Goal: Task Accomplishment & Management: Use online tool/utility

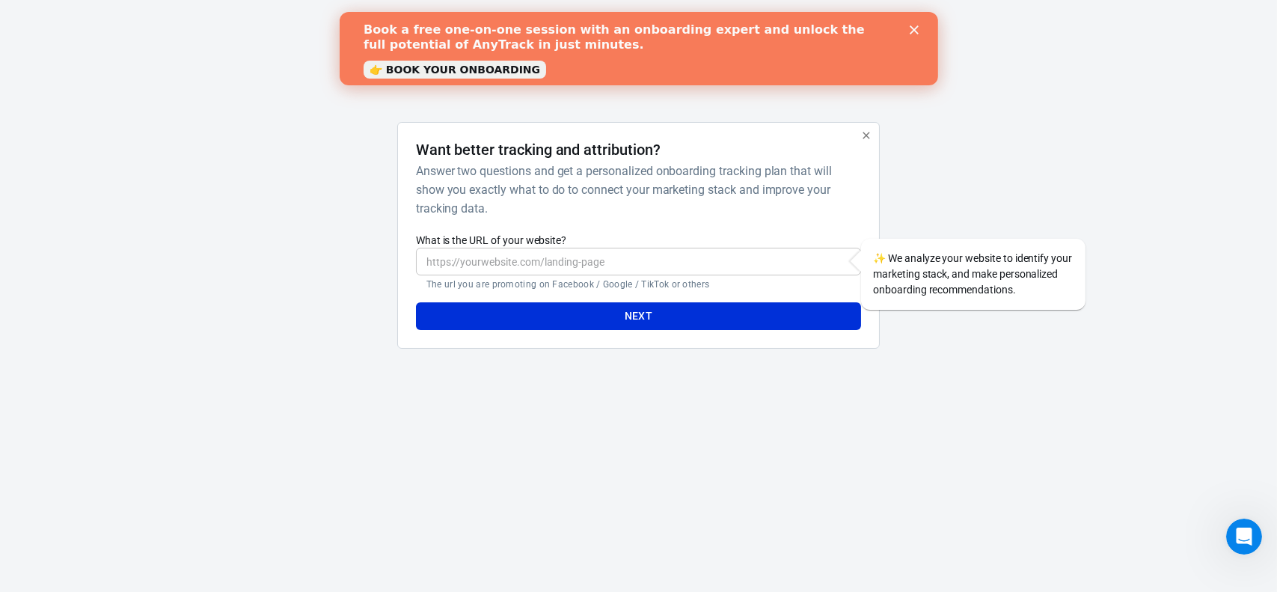
click at [917, 31] on icon "Close" at bounding box center [913, 29] width 9 height 9
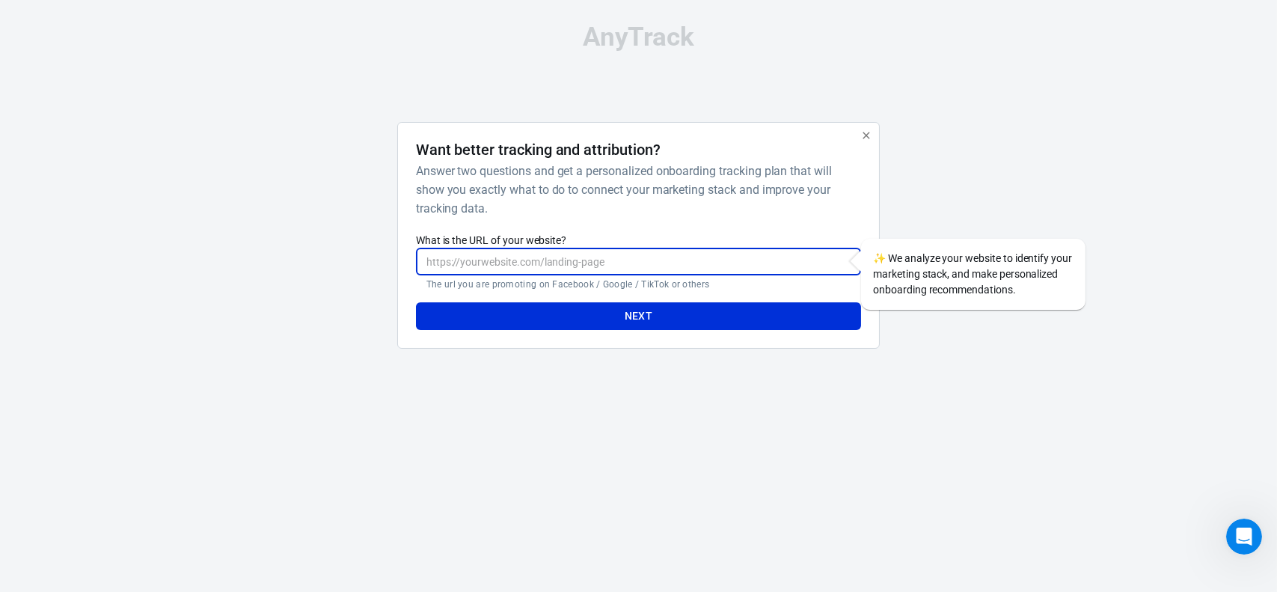
click at [494, 266] on input "What is the URL of your website?" at bounding box center [638, 262] width 445 height 28
paste input "https://www.mindbodyelevate.org/bl6cfsjd2cla6"
drag, startPoint x: 673, startPoint y: 261, endPoint x: 589, endPoint y: 260, distance: 84.5
click at [589, 260] on input "https://www.mindbodyelevate.org/bl6cfsjd2cla6" at bounding box center [638, 262] width 445 height 28
type input "https://www.mindbodyelevate.org"
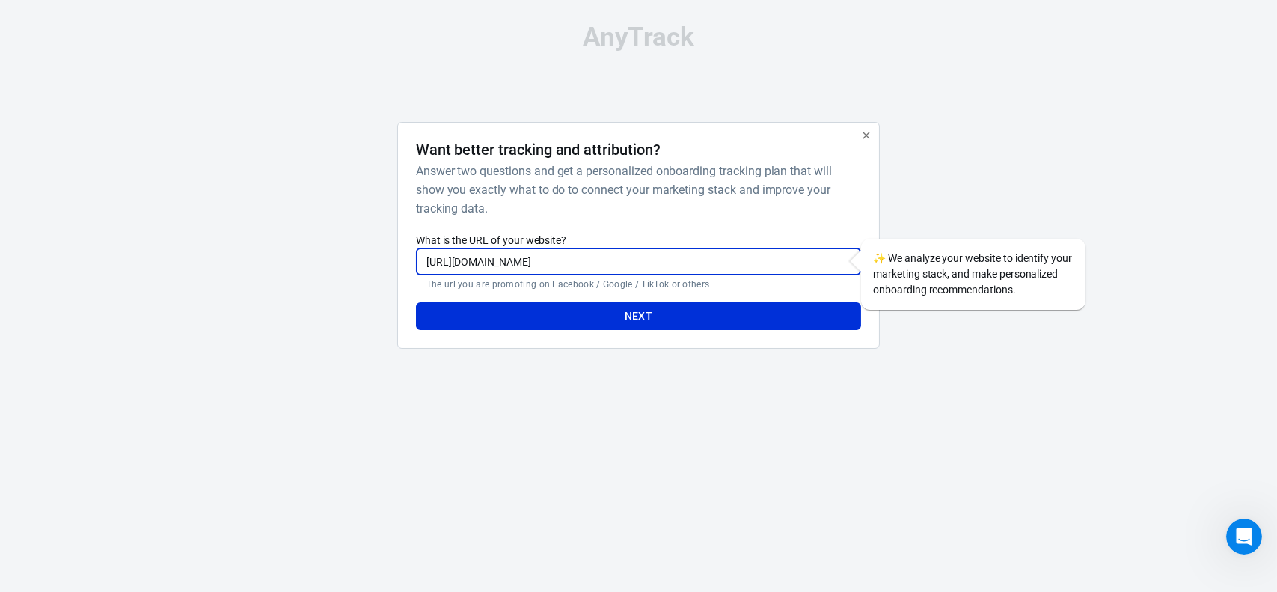
click at [493, 385] on html "AnyTrack Want better tracking and attribution? Answer two questions and get a p…" at bounding box center [638, 192] width 1277 height 385
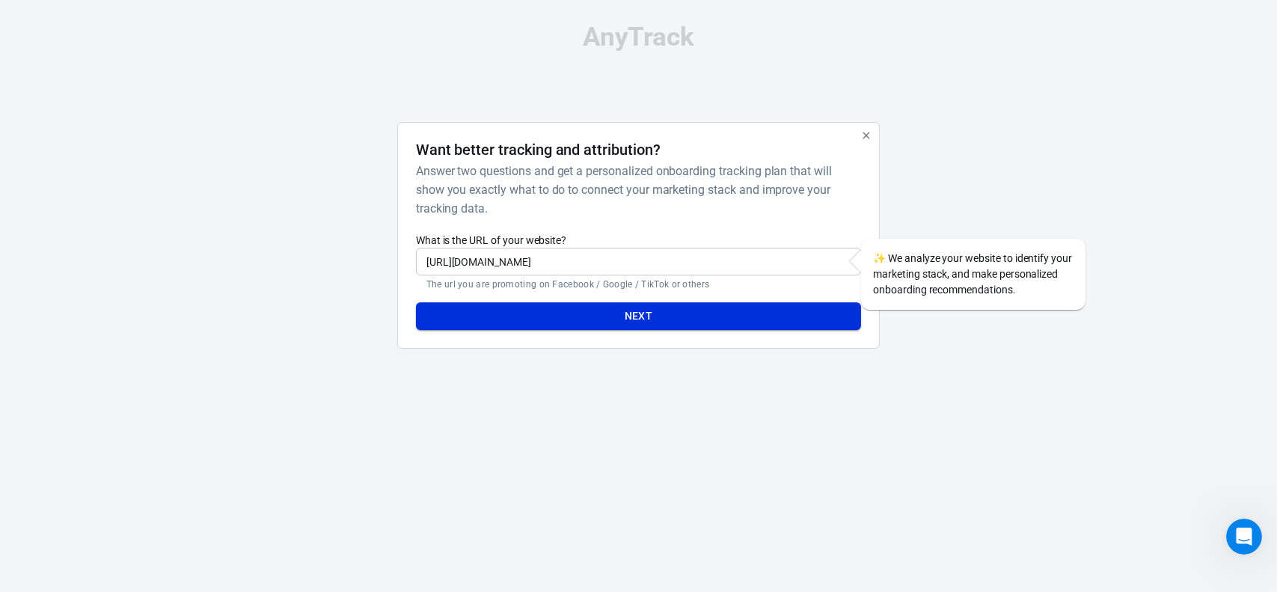
click at [630, 320] on button "Next" at bounding box center [638, 316] width 445 height 28
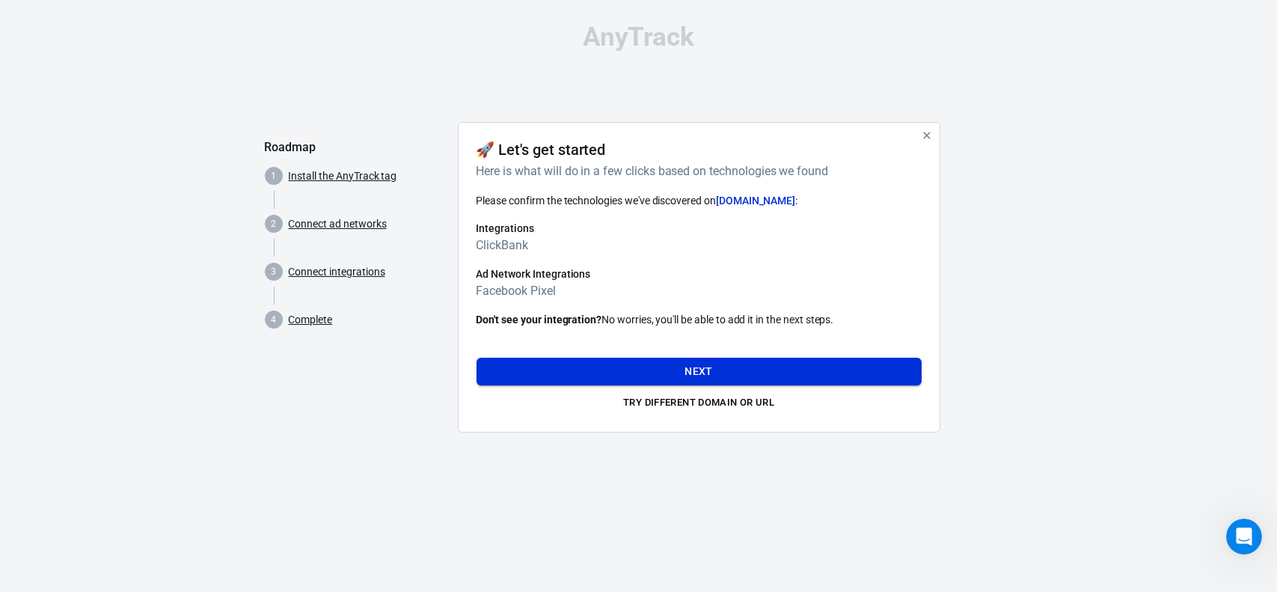
click at [695, 369] on button "Next" at bounding box center [699, 372] width 445 height 28
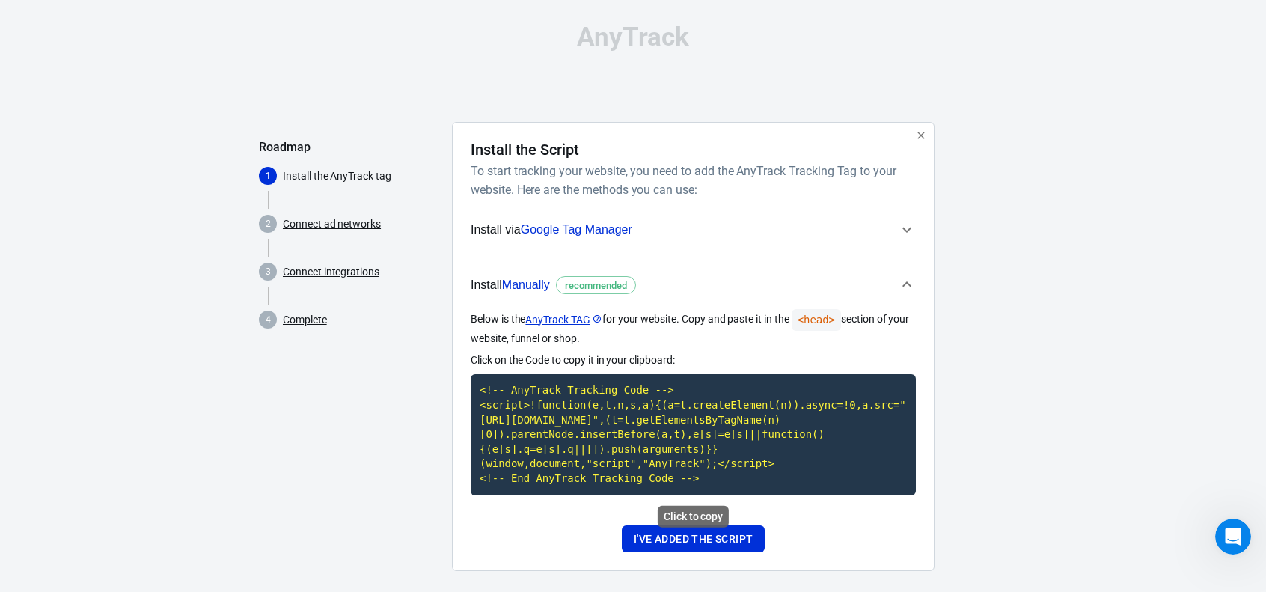
click at [608, 454] on code "<!-- AnyTrack Tracking Code --> <script>!function(e,t,n,s,a){(a=t.createElement…" at bounding box center [693, 434] width 445 height 120
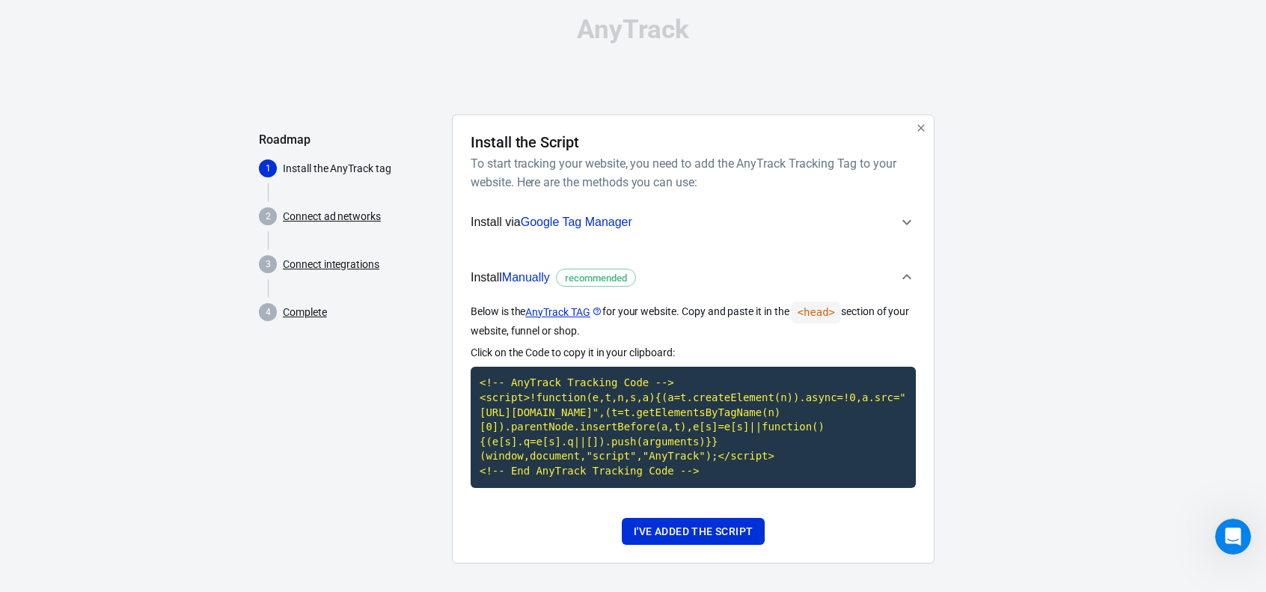
scroll to position [15, 0]
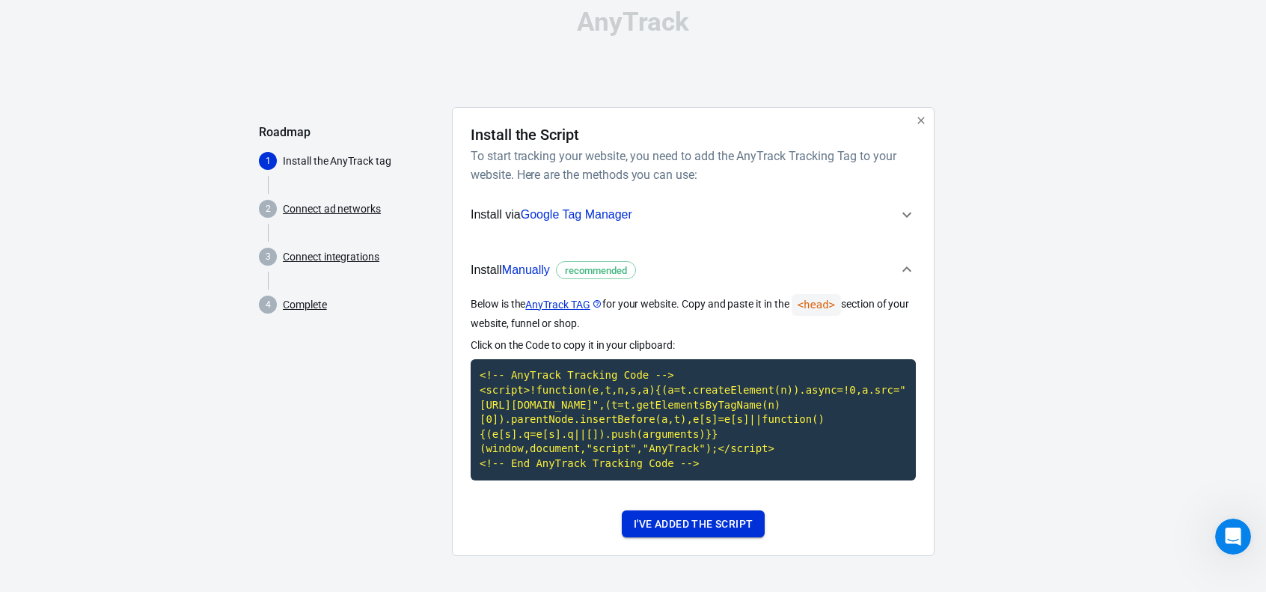
click at [682, 525] on button "I've added the script" at bounding box center [693, 524] width 143 height 28
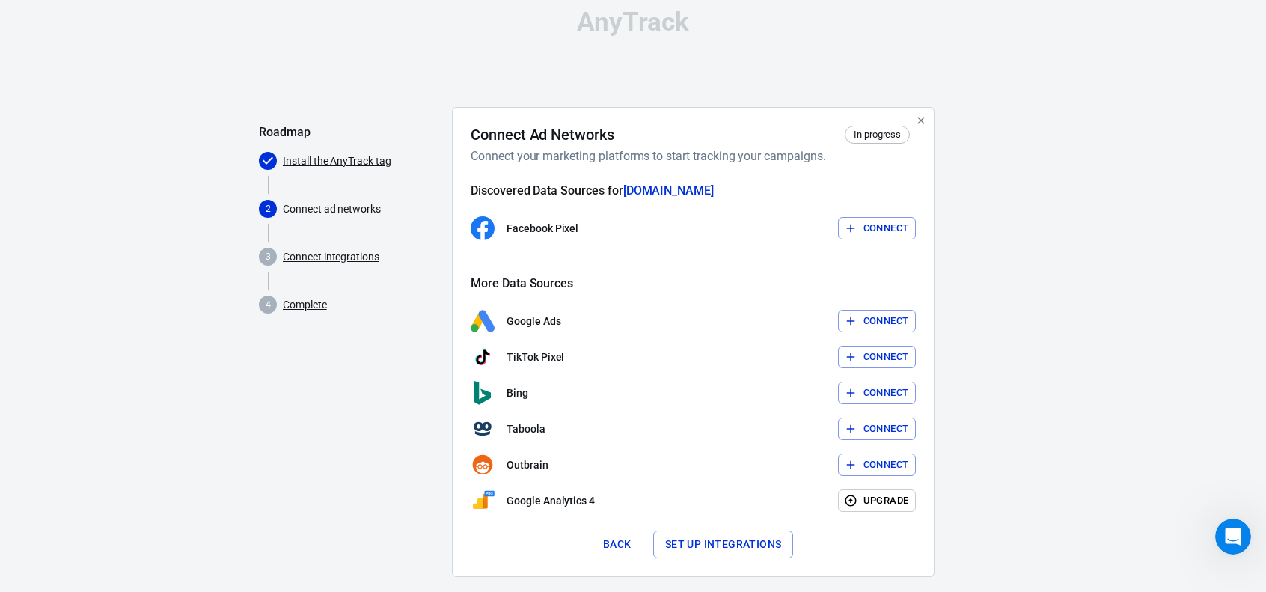
click at [851, 233] on icon "button" at bounding box center [850, 227] width 13 height 13
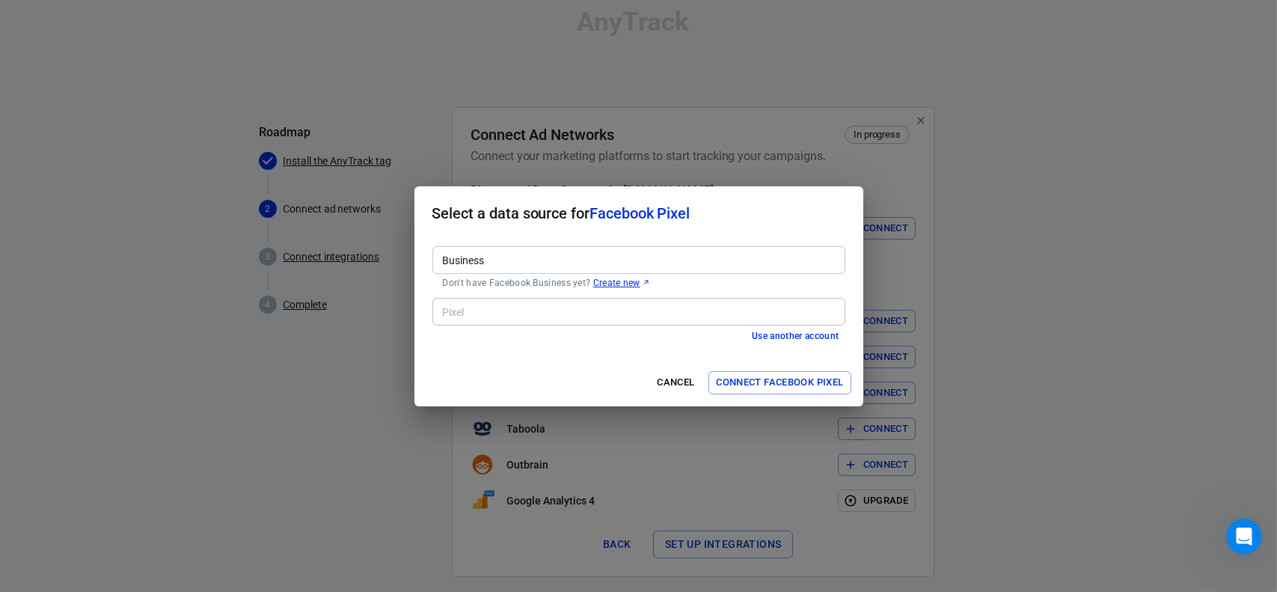
click at [498, 267] on input "Business" at bounding box center [638, 260] width 402 height 19
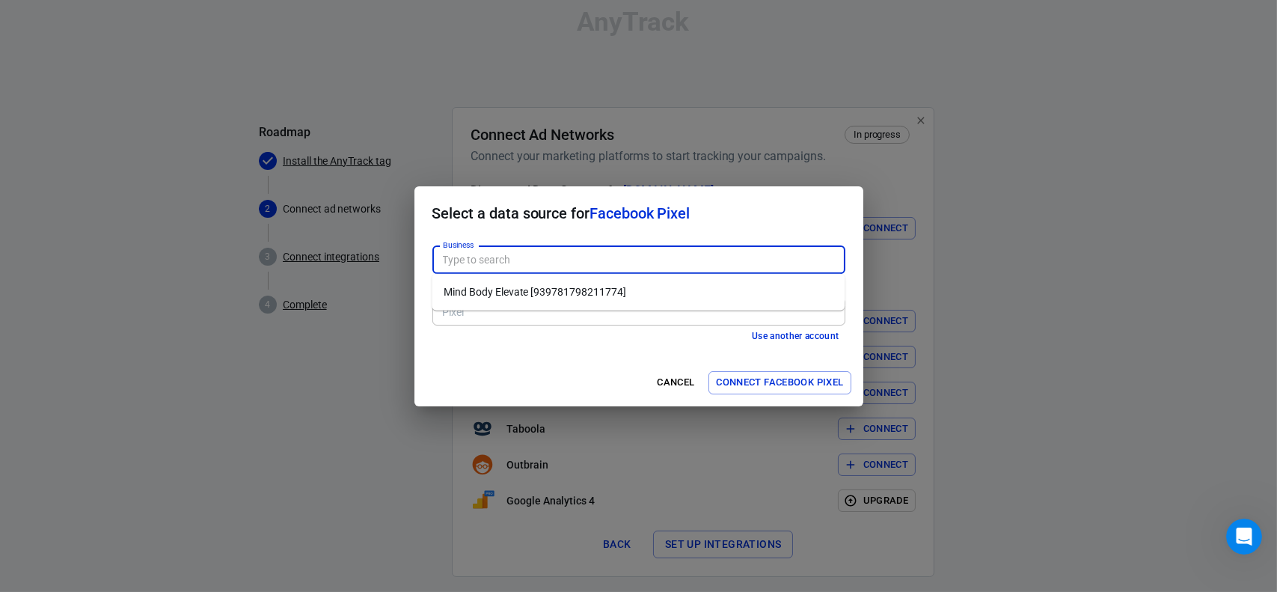
click at [502, 292] on li "Mind Body Elevate [939781798211774]" at bounding box center [638, 292] width 413 height 25
type input "Mind Body Elevate [939781798211774]"
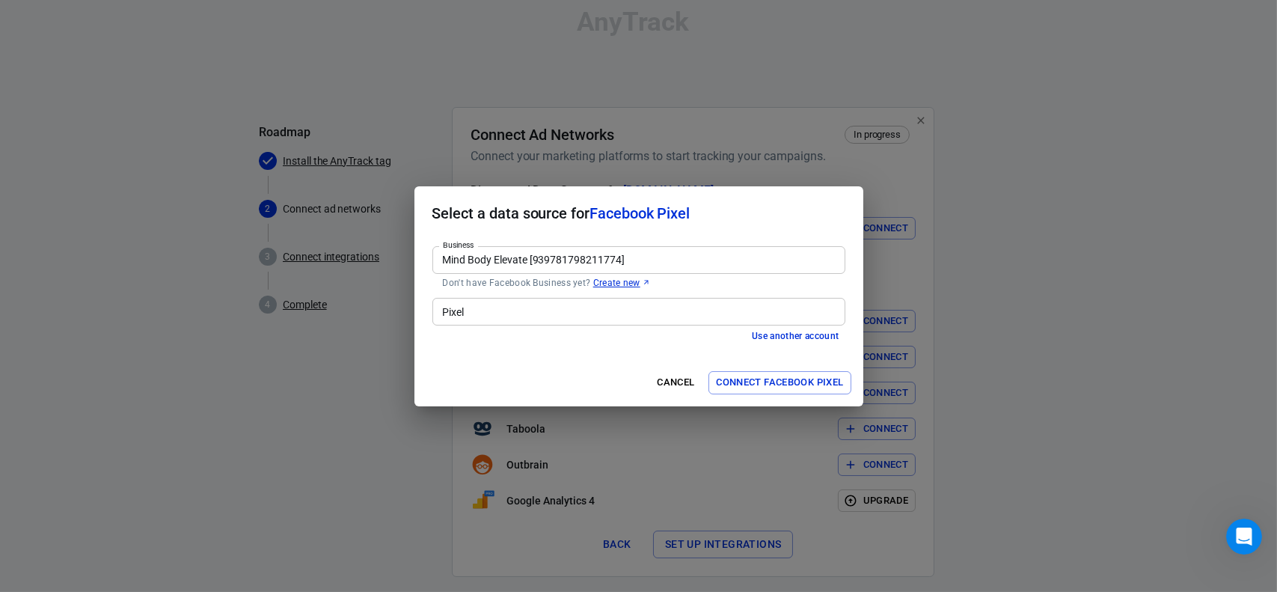
click at [468, 311] on input "Pixel" at bounding box center [638, 311] width 402 height 19
click at [449, 232] on h2 "Select a data source for Facebook Pixel" at bounding box center [638, 213] width 449 height 54
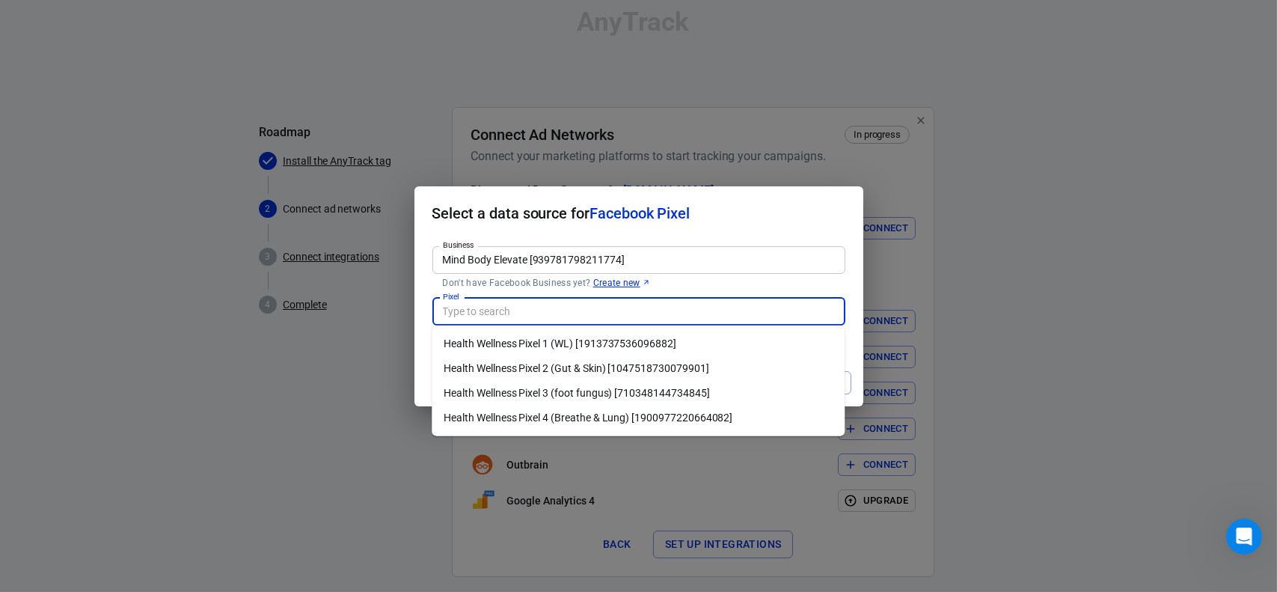
click at [486, 315] on input "Pixel" at bounding box center [638, 311] width 402 height 19
click at [507, 417] on li "Health Wellness Pixel 4 (Breathe & Lung) [1900977220664082]" at bounding box center [638, 418] width 413 height 25
type input "Health Wellness Pixel 4 (Breathe & Lung) [1900977220664082]"
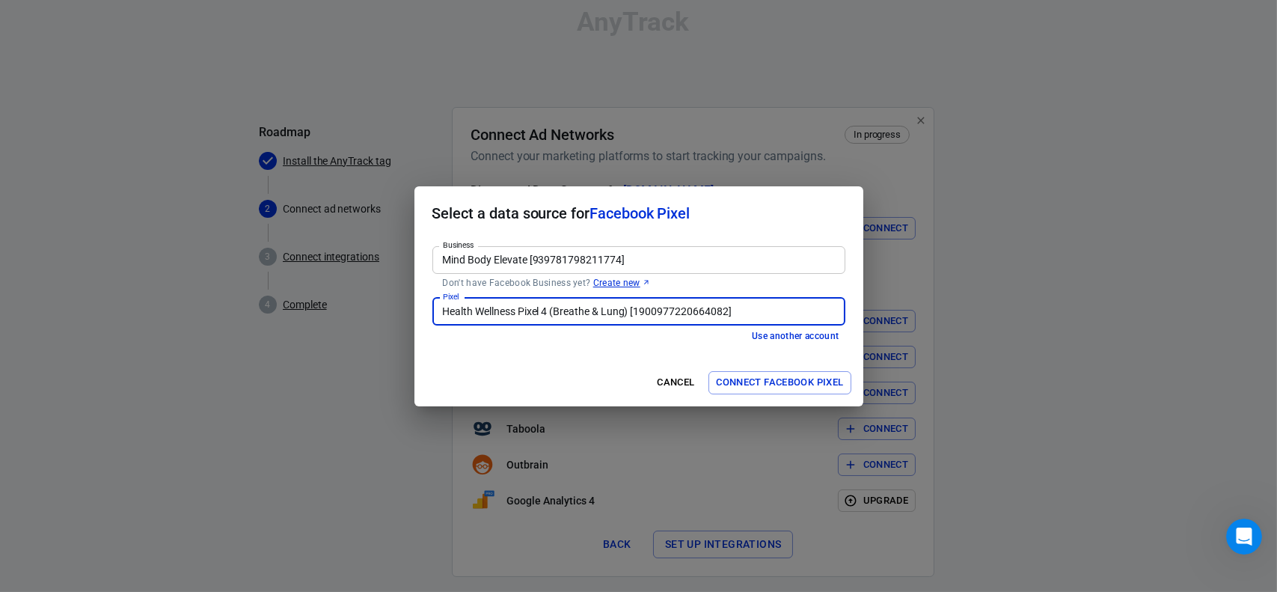
click at [765, 387] on button "Connect Facebook Pixel" at bounding box center [780, 382] width 142 height 23
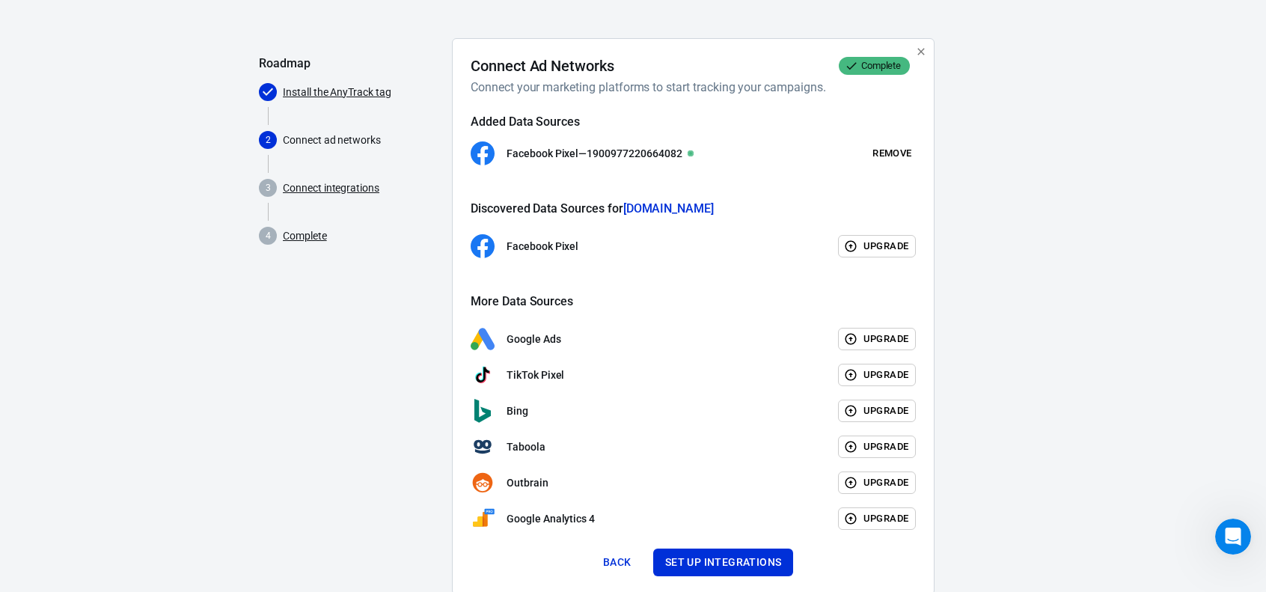
scroll to position [122, 0]
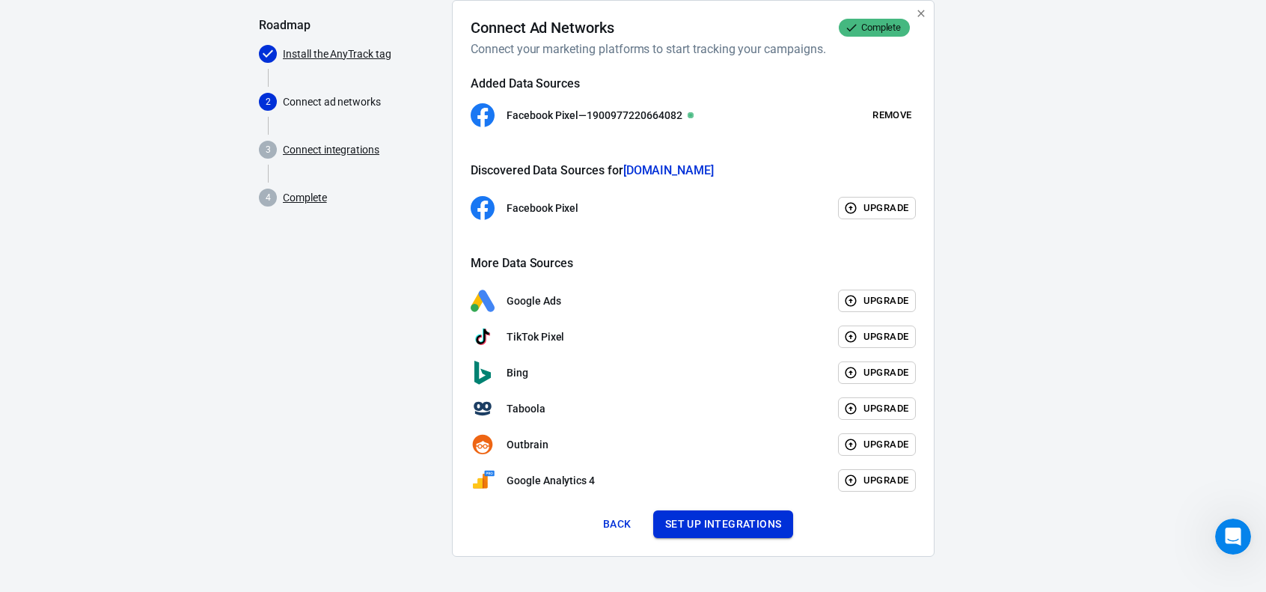
click at [678, 525] on button "Set up integrations" at bounding box center [723, 524] width 141 height 28
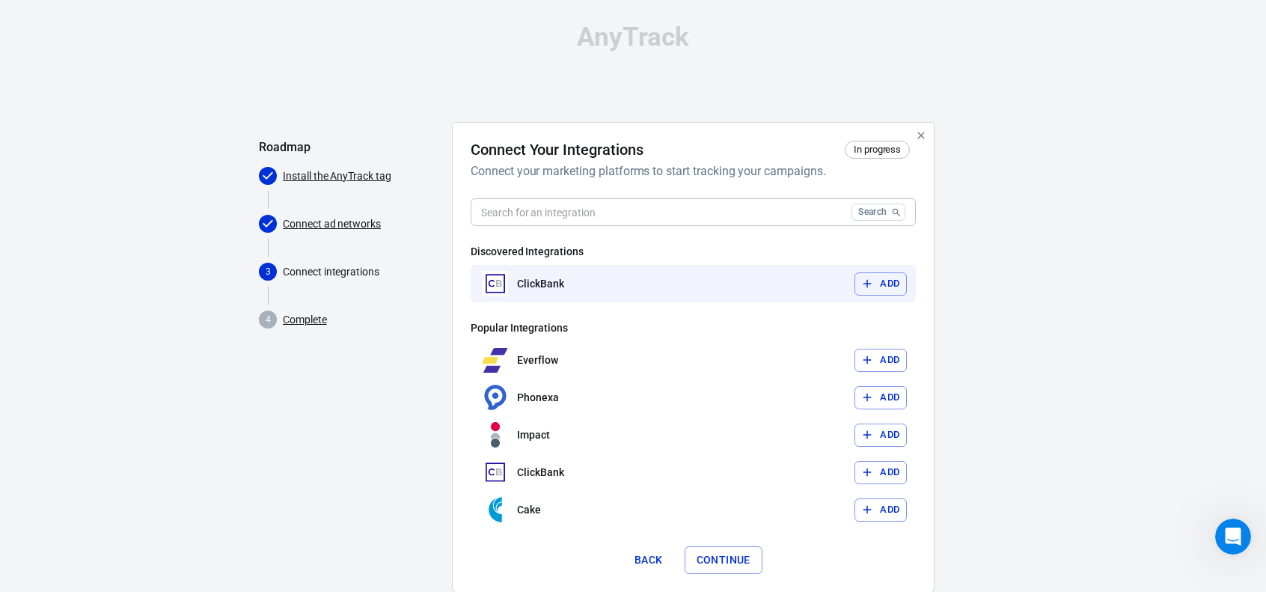
click at [884, 283] on button "Add" at bounding box center [880, 283] width 52 height 23
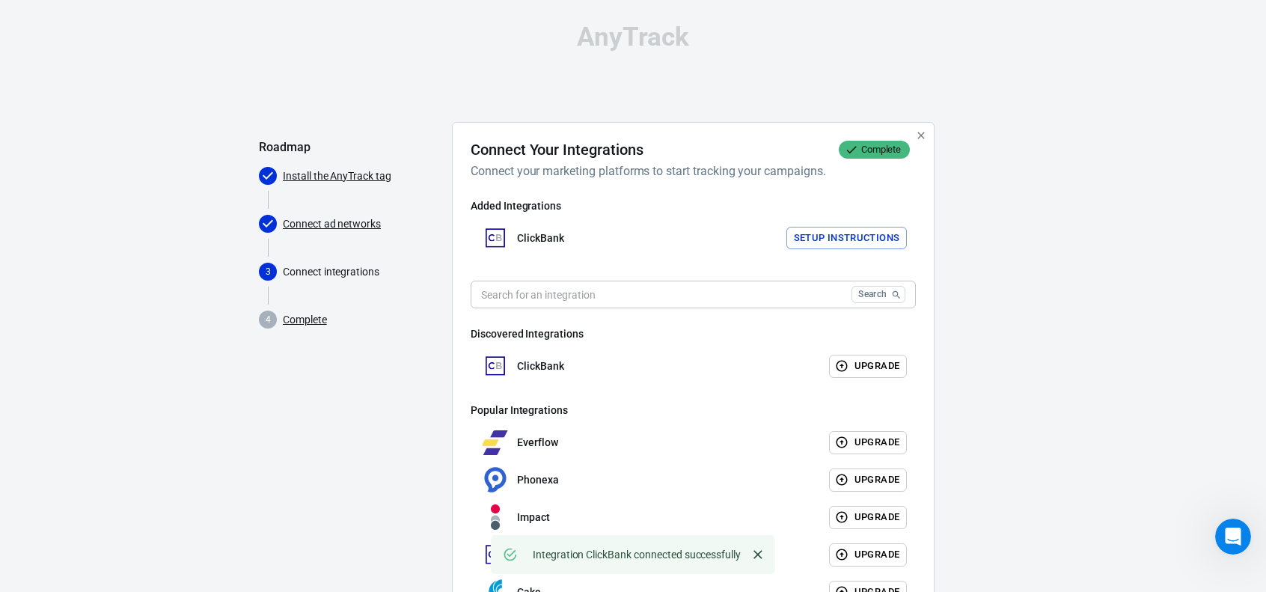
click at [536, 296] on input "text" at bounding box center [658, 295] width 375 height 28
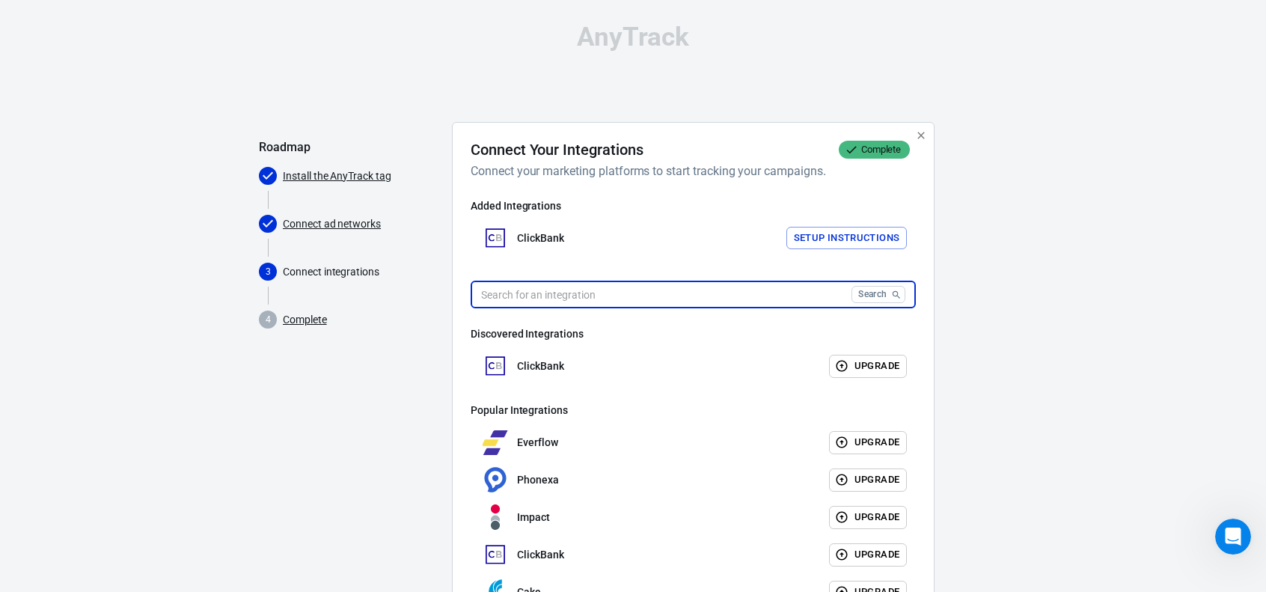
click at [857, 295] on button "Search" at bounding box center [878, 294] width 54 height 17
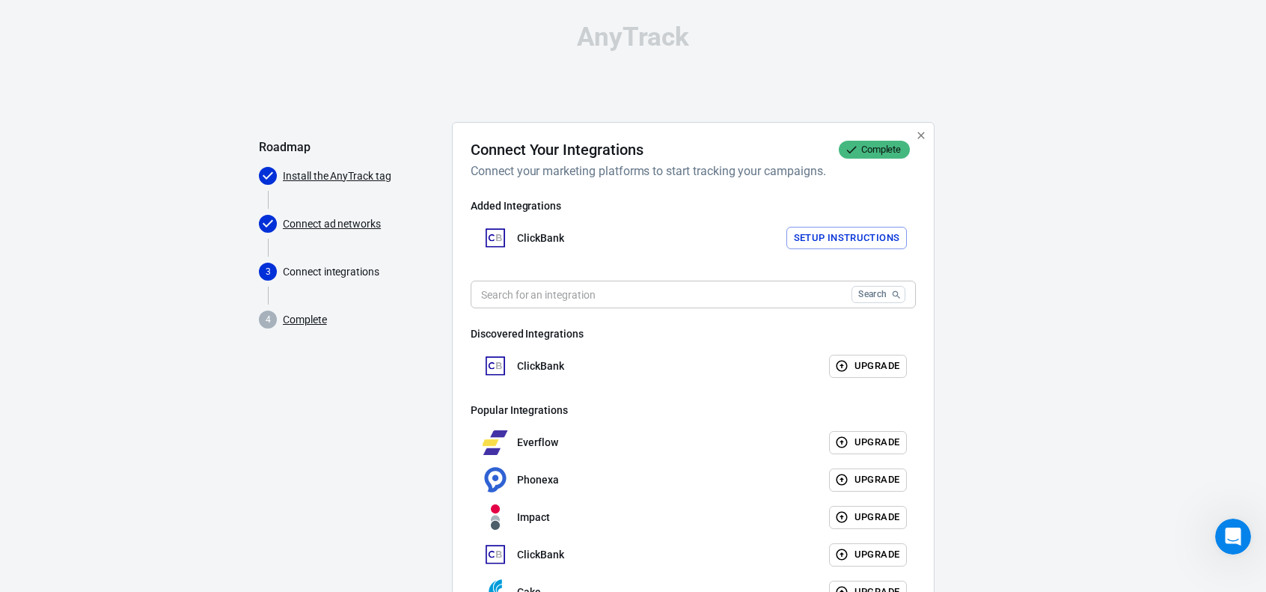
click at [804, 239] on button "Setup Instructions" at bounding box center [846, 238] width 121 height 23
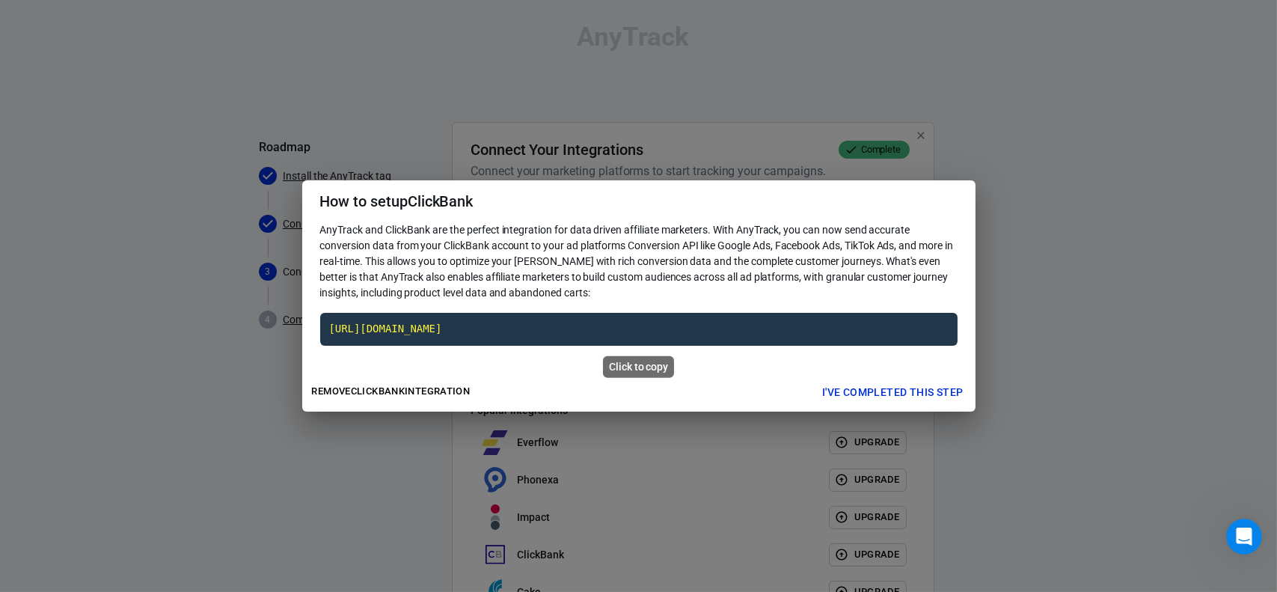
click at [524, 331] on code "https://t1.anytrack.io/TuFLSxwH/collect/clickbank-mindbodyelevateorg" at bounding box center [638, 329] width 637 height 33
click at [618, 327] on code "https://t1.anytrack.io/TuFLSxwH/collect/clickbank-mindbodyelevateorg" at bounding box center [638, 329] width 637 height 33
click at [885, 390] on button "I've completed this step" at bounding box center [892, 393] width 153 height 28
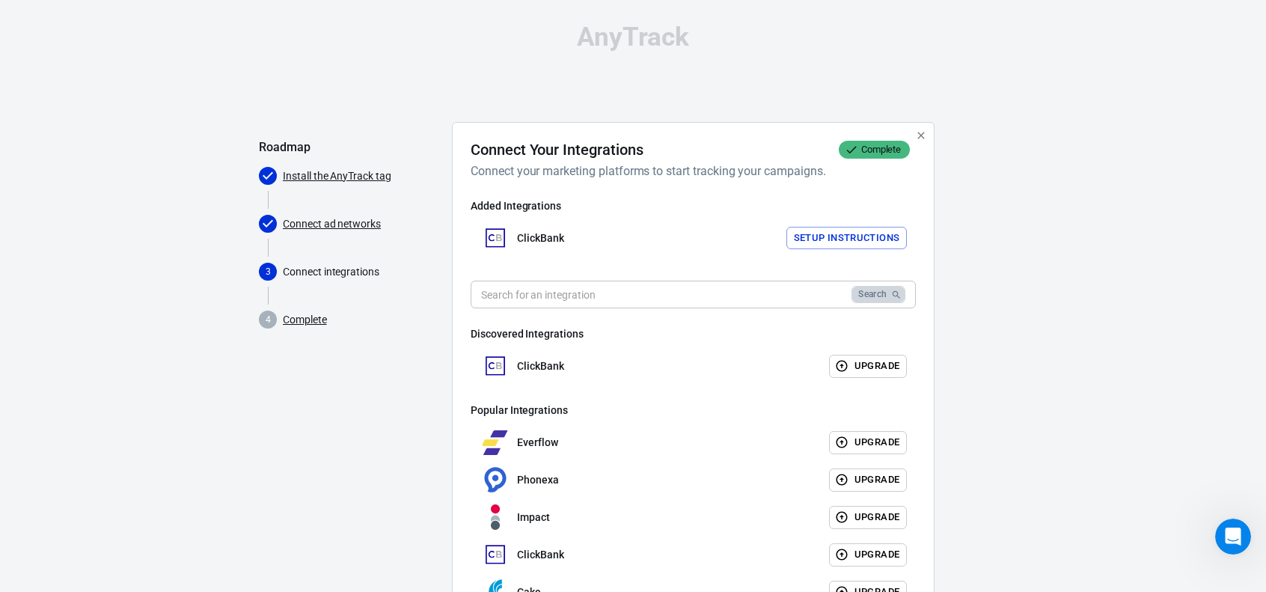
click at [886, 299] on button "Search" at bounding box center [878, 294] width 54 height 17
click at [550, 298] on input "text" at bounding box center [658, 295] width 375 height 28
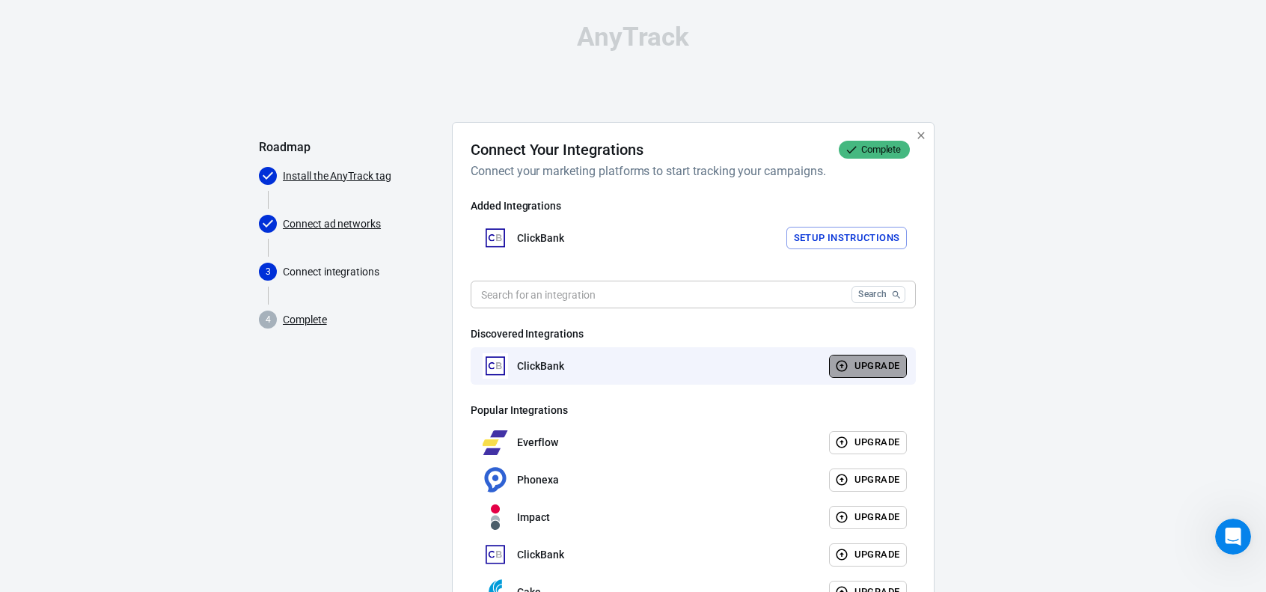
click at [854, 369] on button "Upgrade" at bounding box center [868, 366] width 79 height 23
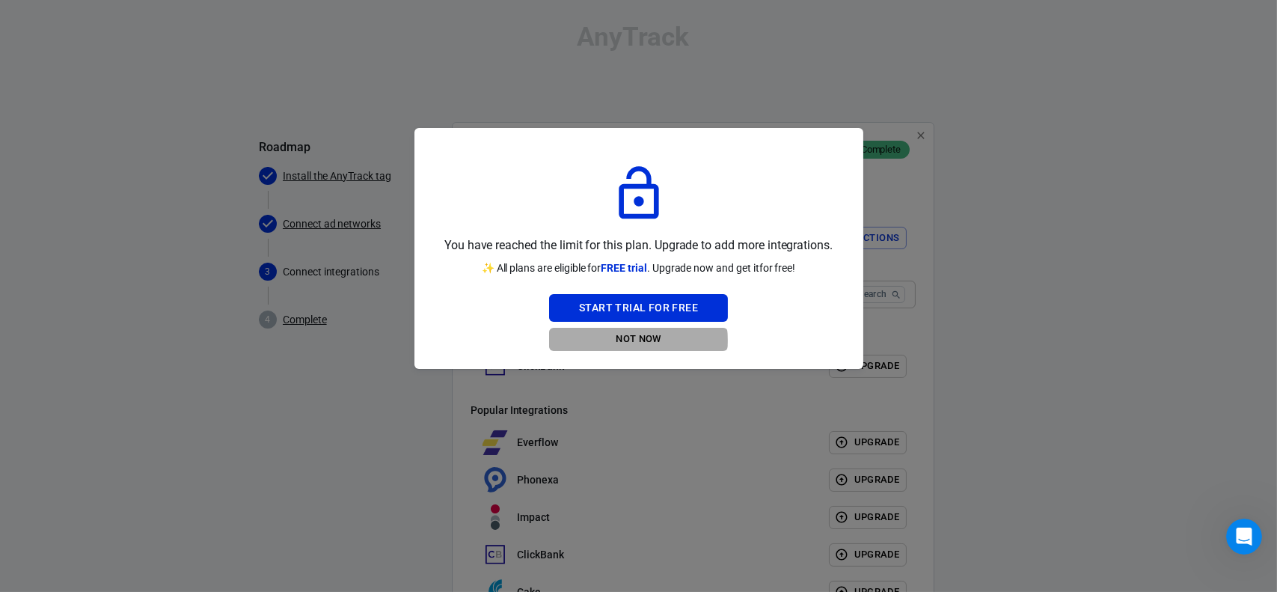
click at [630, 340] on button "Not Now" at bounding box center [638, 339] width 179 height 23
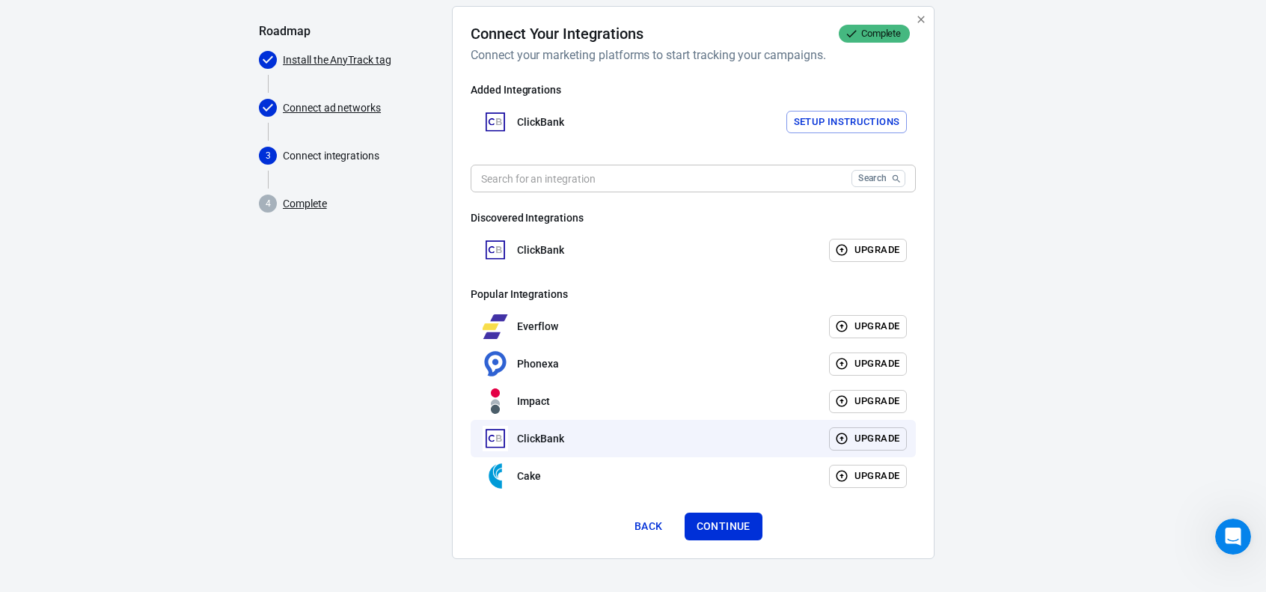
scroll to position [118, 0]
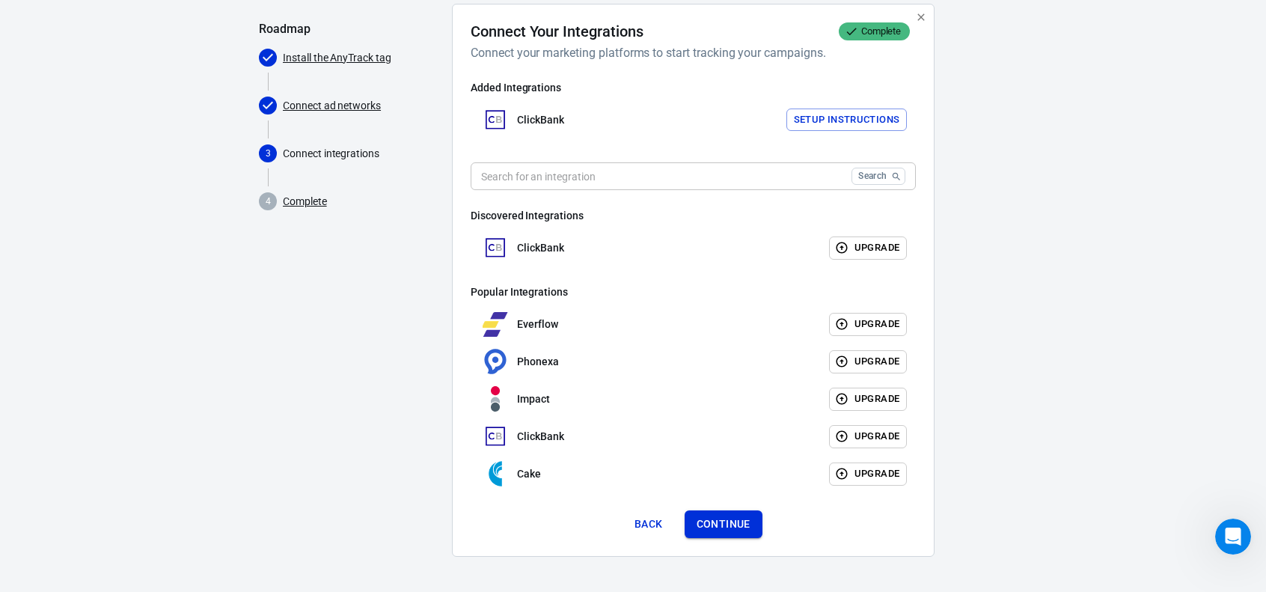
click at [715, 520] on button "Continue" at bounding box center [724, 524] width 78 height 28
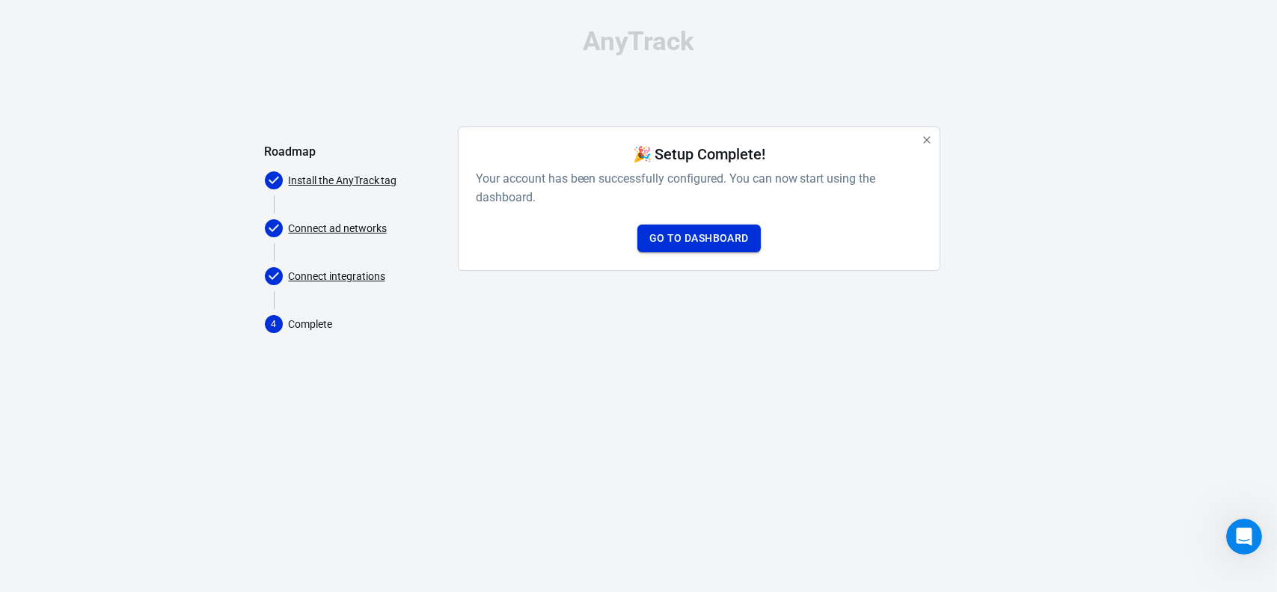
click at [695, 244] on link "Go to Dashboard" at bounding box center [698, 238] width 123 height 28
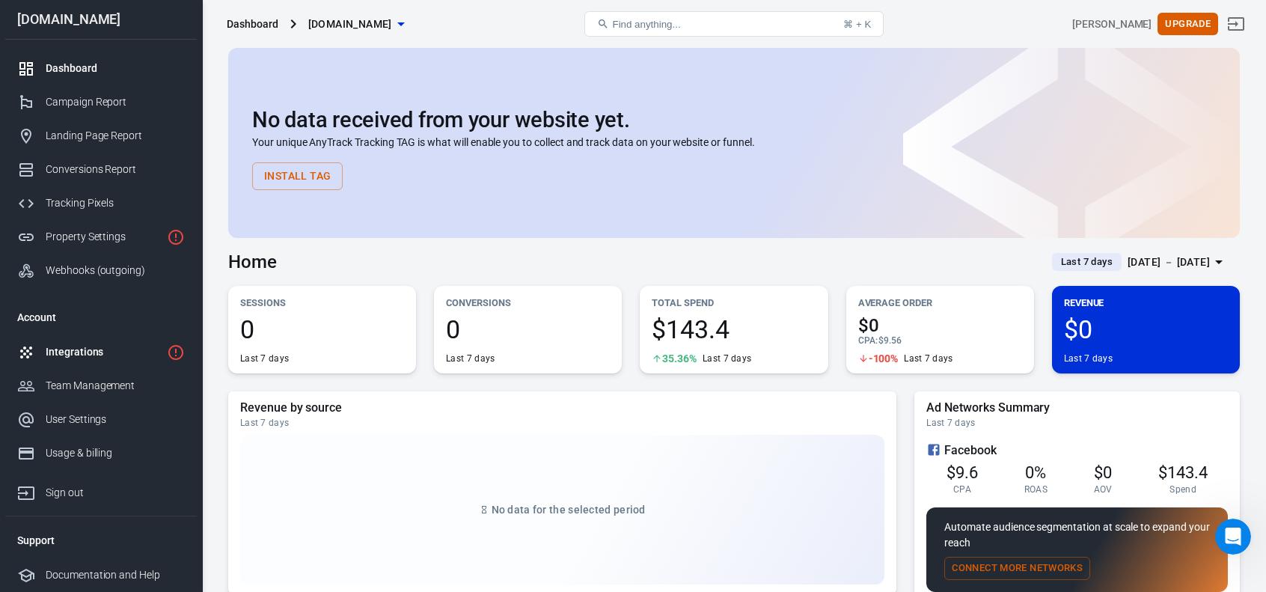
click at [84, 350] on div "Integrations" at bounding box center [103, 352] width 115 height 16
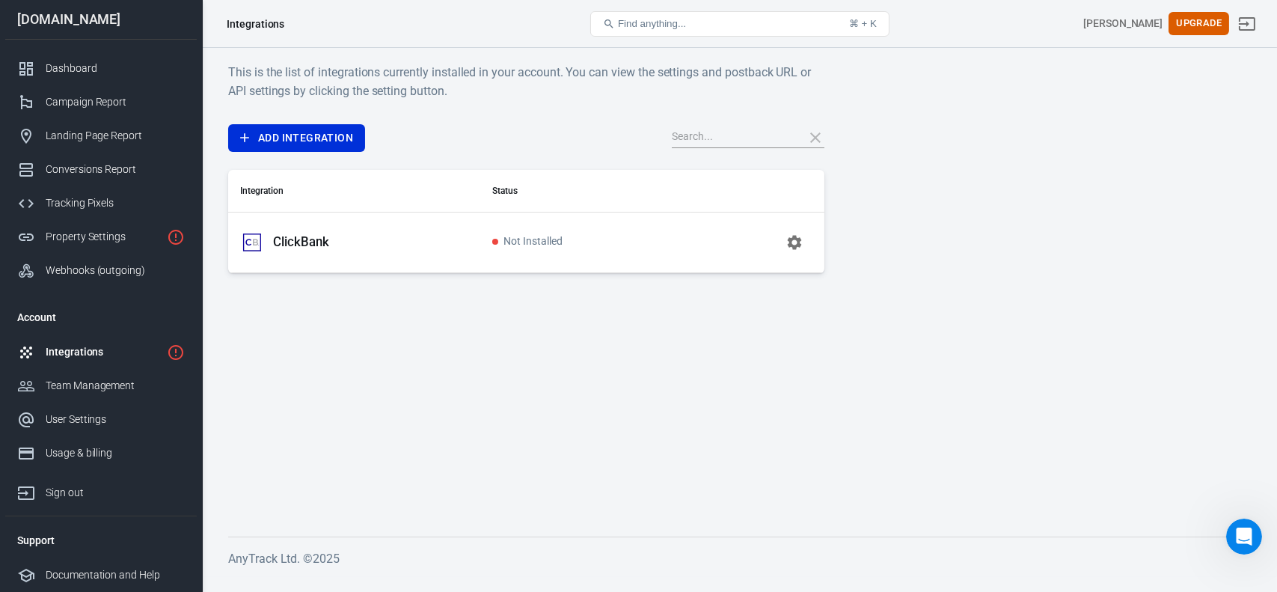
click at [794, 241] on icon "button" at bounding box center [795, 242] width 18 height 18
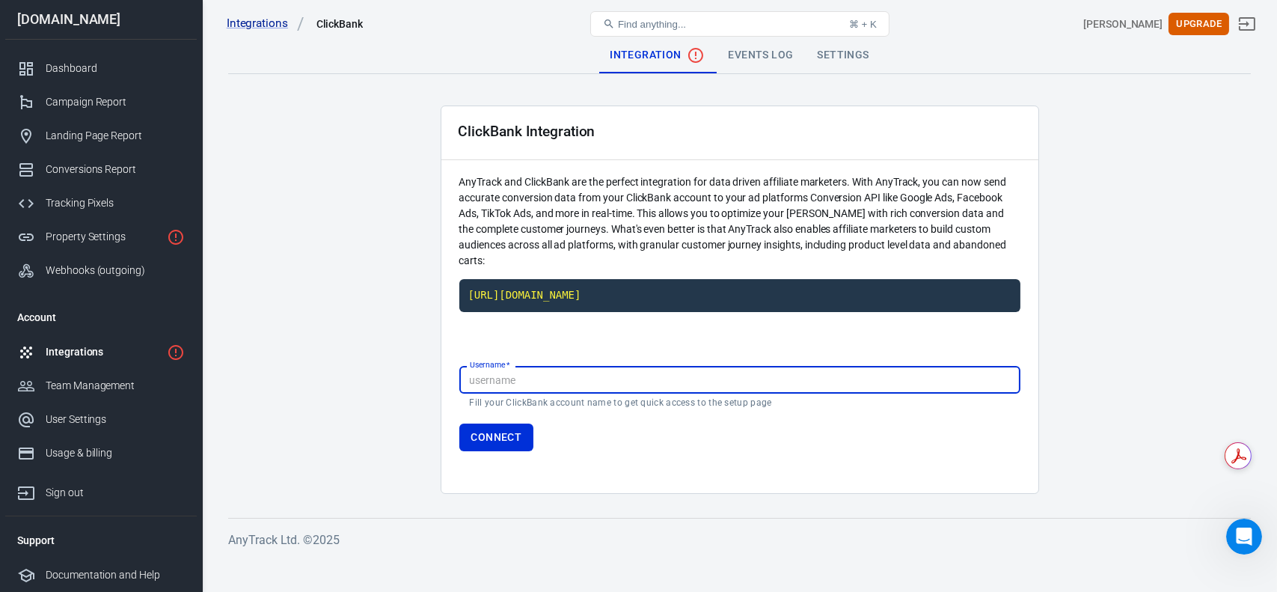
click at [560, 332] on div "https://t1.anytrack.io/TuFLSxwH/collect/clickbank-mindbodyelevateorg" at bounding box center [739, 307] width 561 height 57
click at [509, 381] on input "Username   *" at bounding box center [739, 380] width 561 height 28
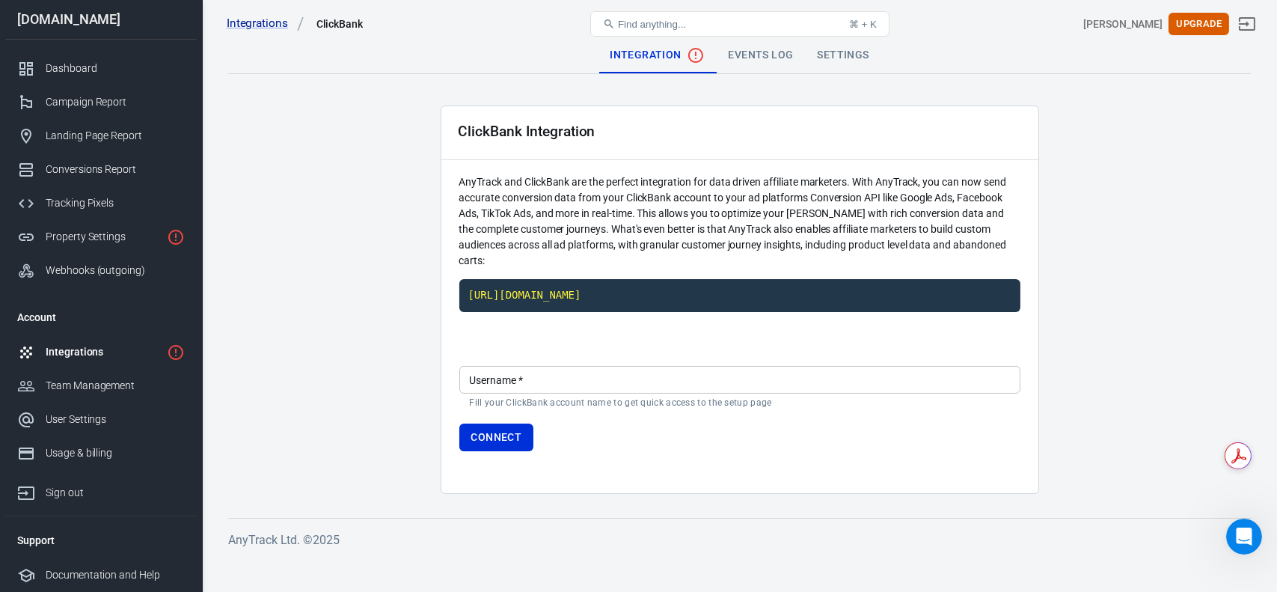
click at [770, 387] on input "Username   *" at bounding box center [739, 380] width 561 height 28
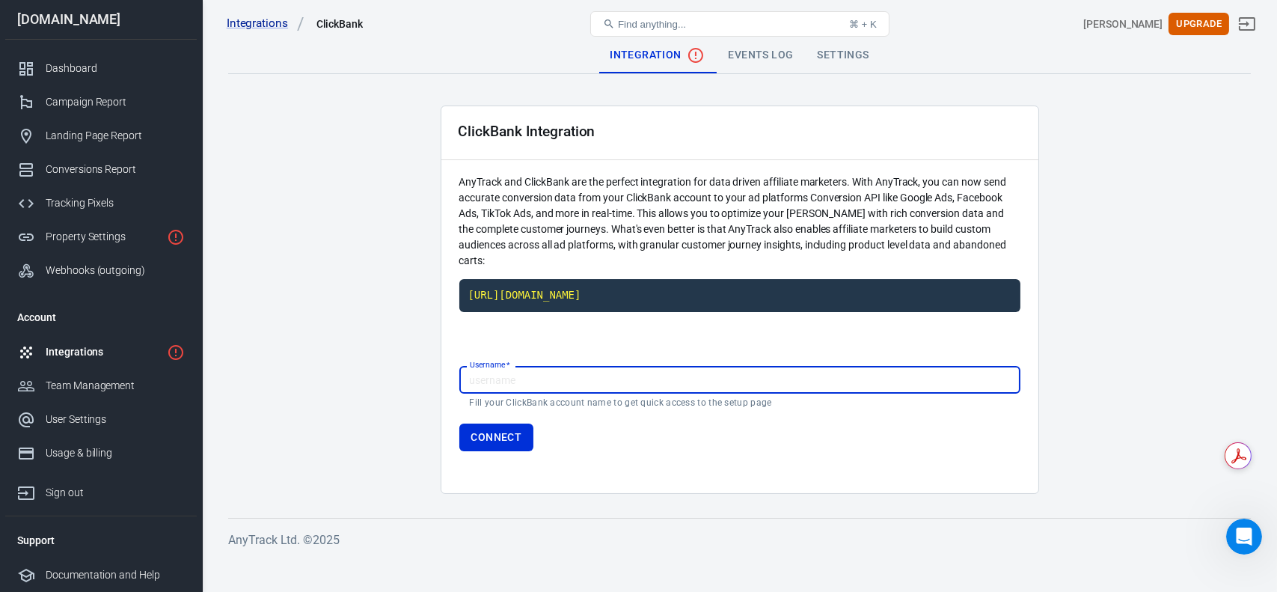
paste input "mccowenmarketing@gmail.com"
type input "mccowenmarketing@gmail.com"
click at [757, 469] on div "Username   * mccowenmarketing@gmail.com Username   * Fill your ClickBank accoun…" at bounding box center [739, 405] width 561 height 139
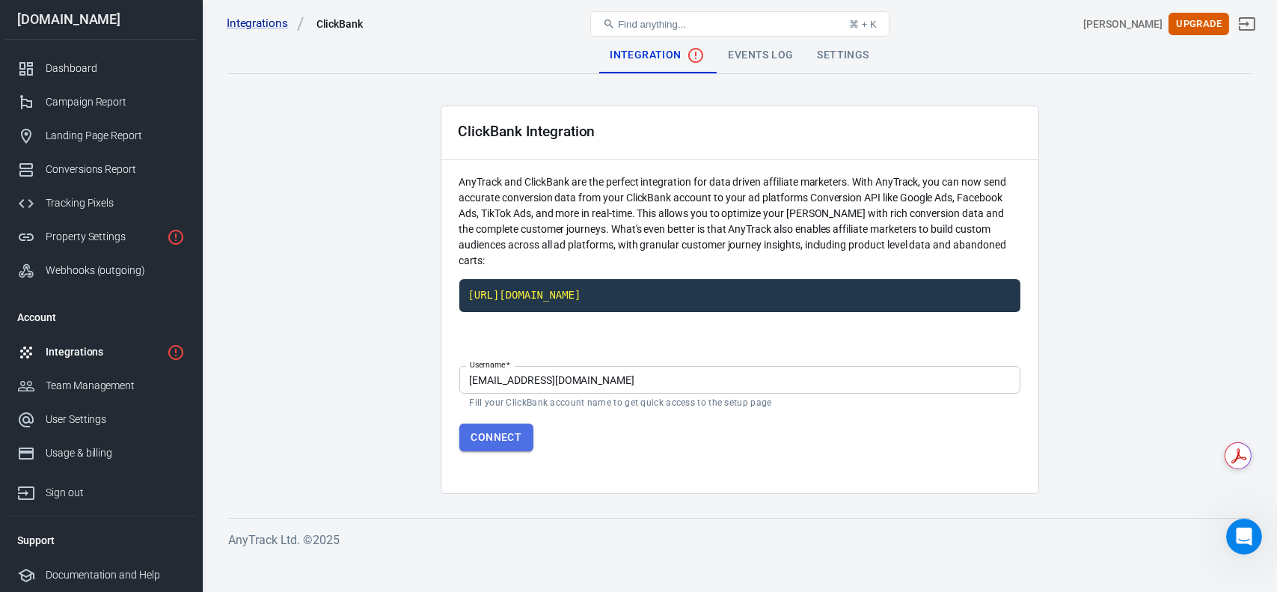
click at [488, 439] on button "Connect" at bounding box center [496, 437] width 75 height 28
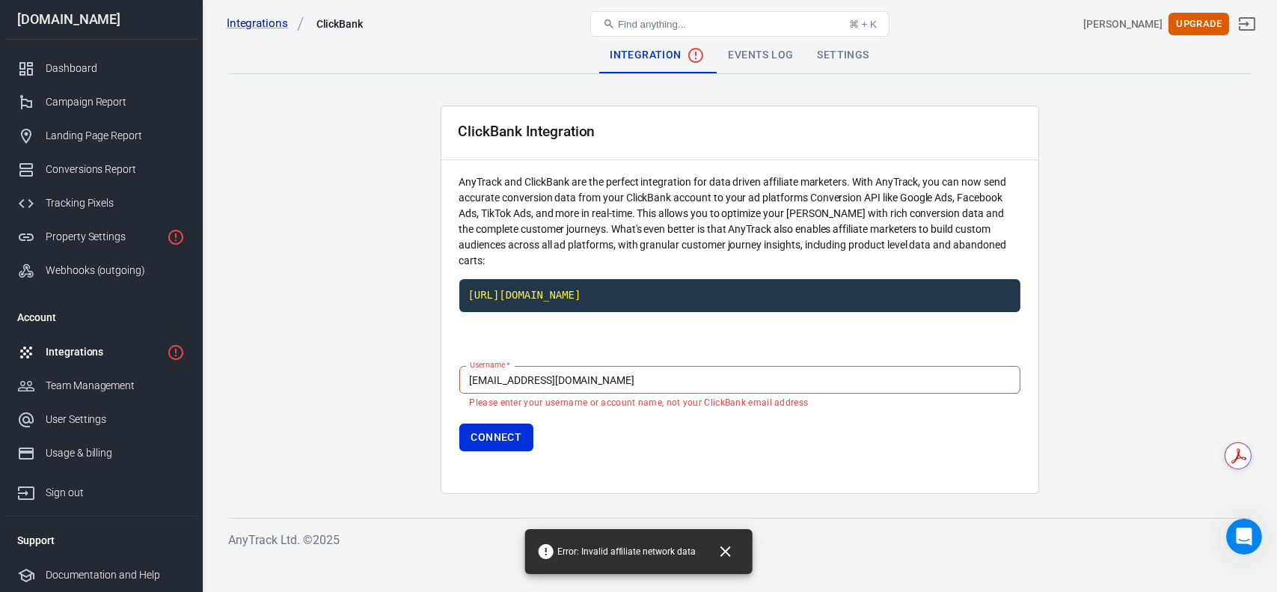
click at [677, 385] on input "mccowenmarketing@gmail.com" at bounding box center [739, 380] width 561 height 28
type input "mlm2025"
click at [665, 473] on div "Username   * mlm2025 Username   * Please enter your username or account name, n…" at bounding box center [739, 405] width 561 height 139
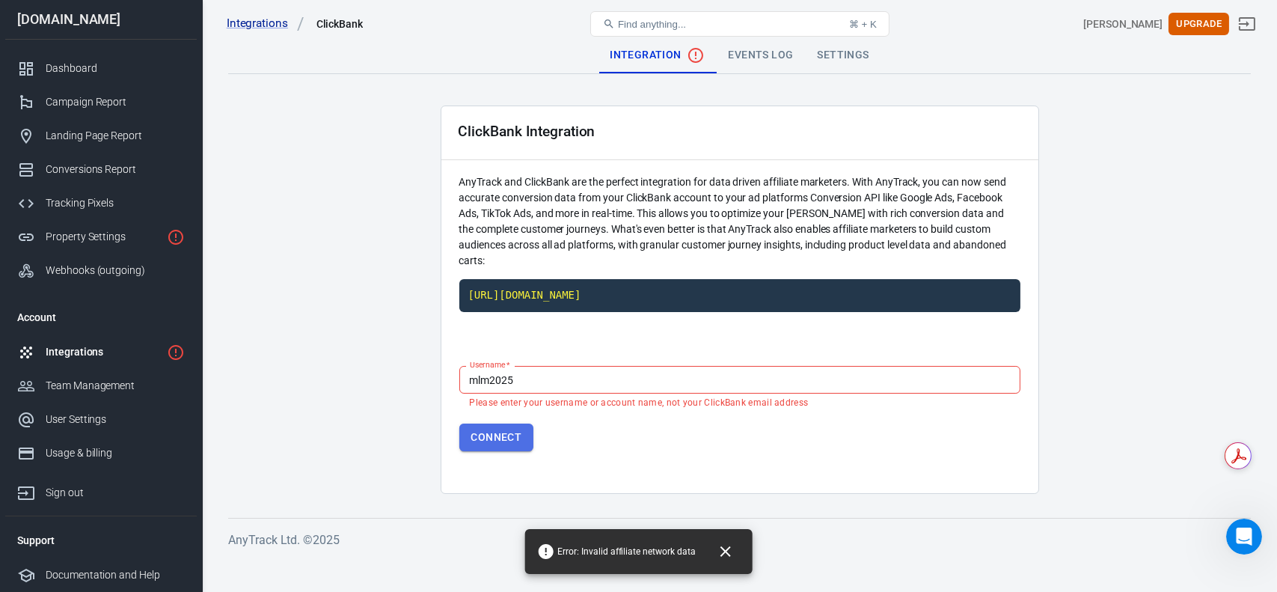
click at [501, 441] on button "Connect" at bounding box center [496, 437] width 75 height 28
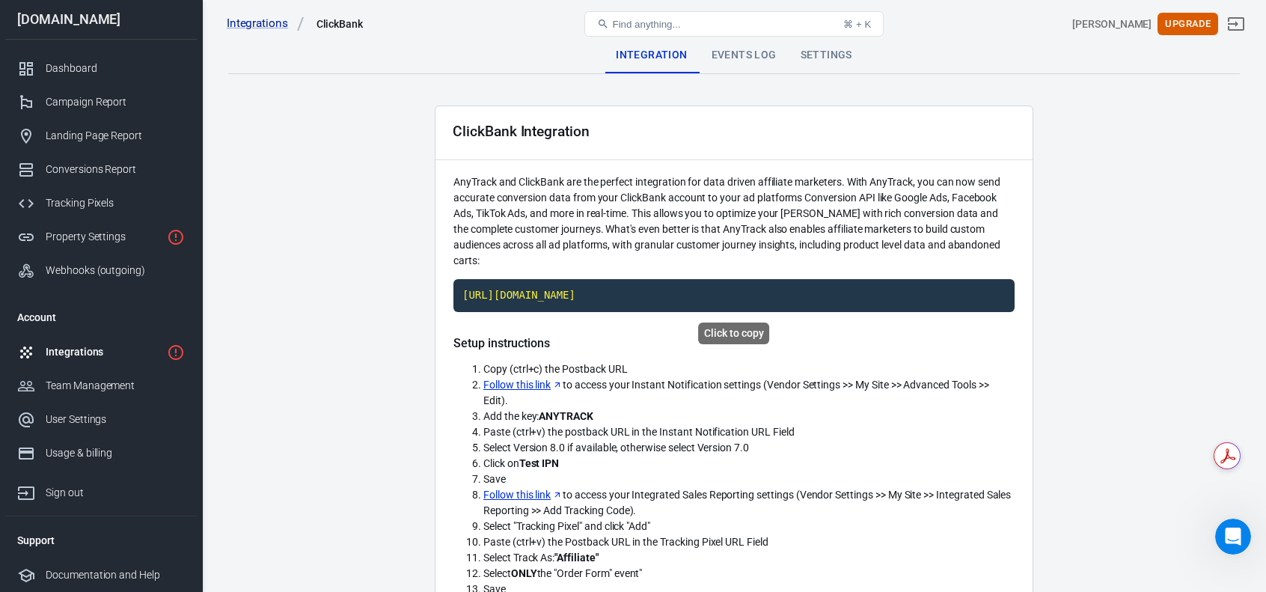
click at [726, 296] on code "https://t1.anytrack.io/TuFLSxwH/collect/clickbank-mindbodyelevateorg" at bounding box center [733, 295] width 561 height 33
drag, startPoint x: 596, startPoint y: 414, endPoint x: 543, endPoint y: 415, distance: 53.1
click at [543, 415] on li "Add the key: ANYTRACK" at bounding box center [748, 417] width 531 height 16
copy strong "ANYTRACK"
click at [714, 296] on code "https://t1.anytrack.io/TuFLSxwH/collect/clickbank-mindbodyelevateorg" at bounding box center [733, 295] width 561 height 33
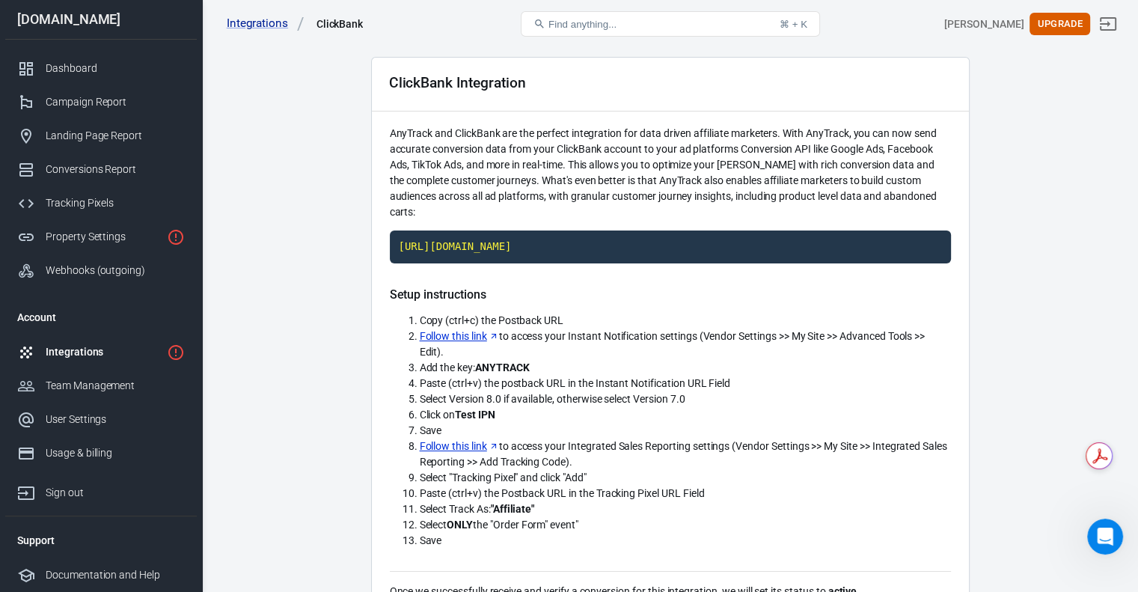
scroll to position [75, 0]
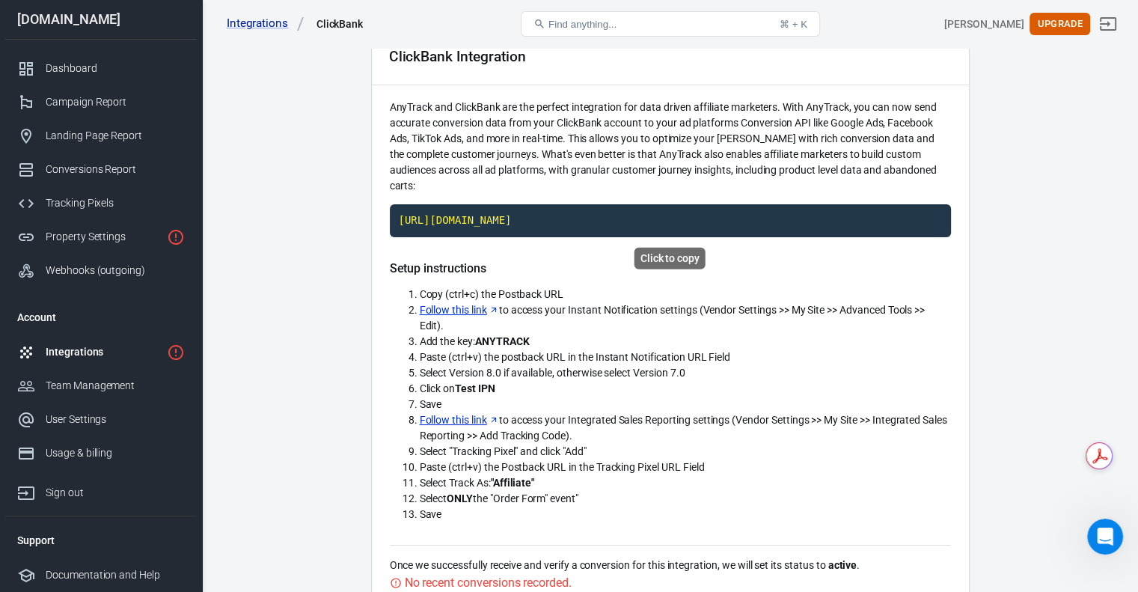
click at [643, 227] on code "https://t1.anytrack.io/TuFLSxwH/collect/clickbank-mindbodyelevateorg" at bounding box center [670, 220] width 561 height 33
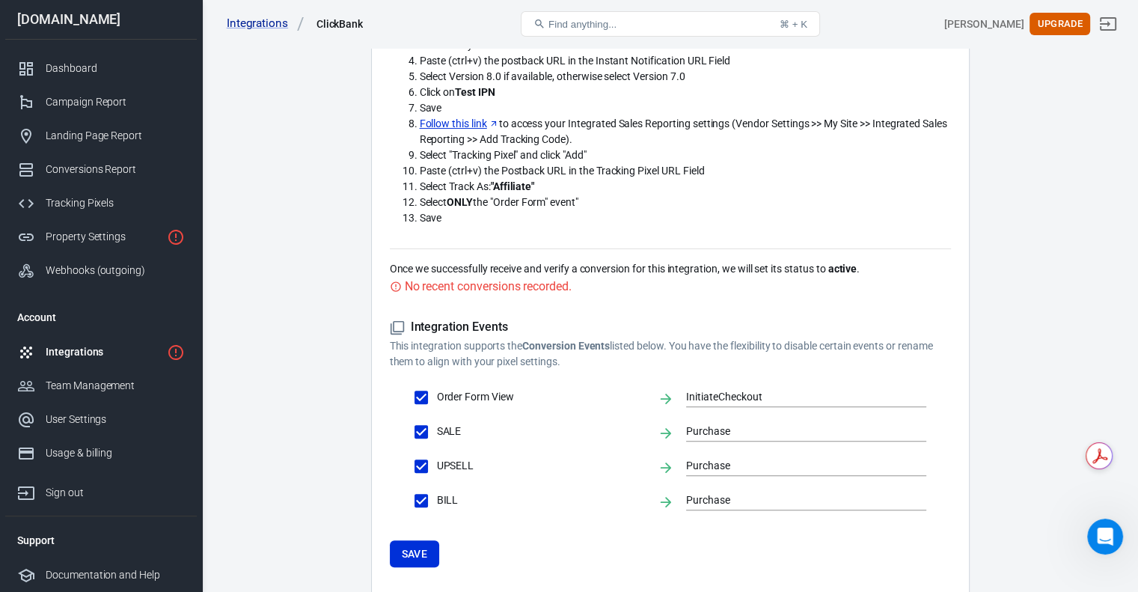
scroll to position [374, 0]
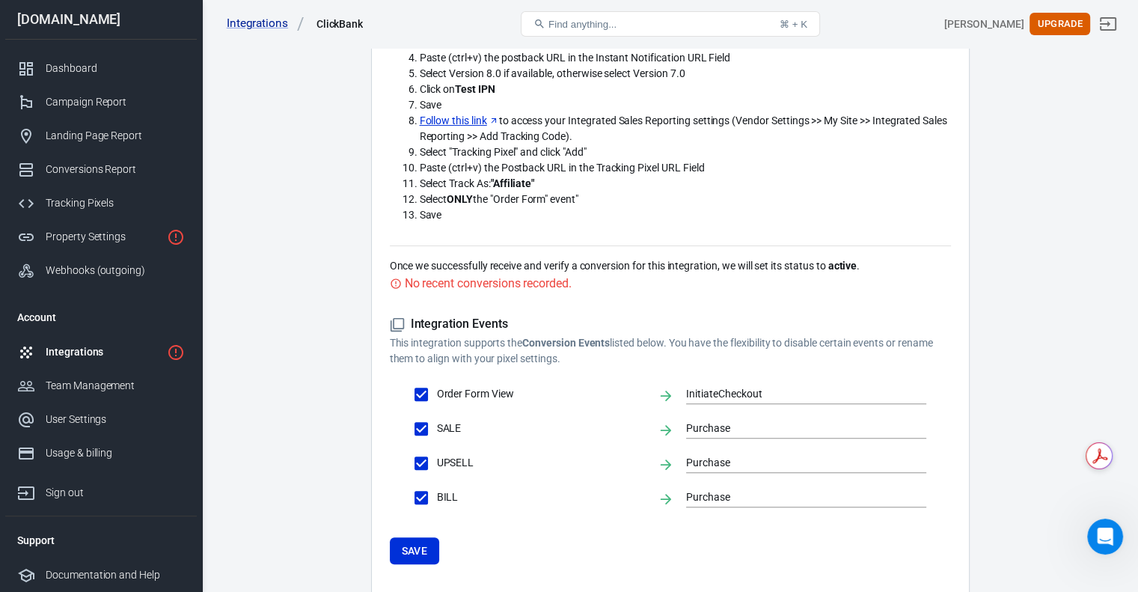
click at [425, 283] on div "No recent conversions recorded." at bounding box center [488, 283] width 167 height 19
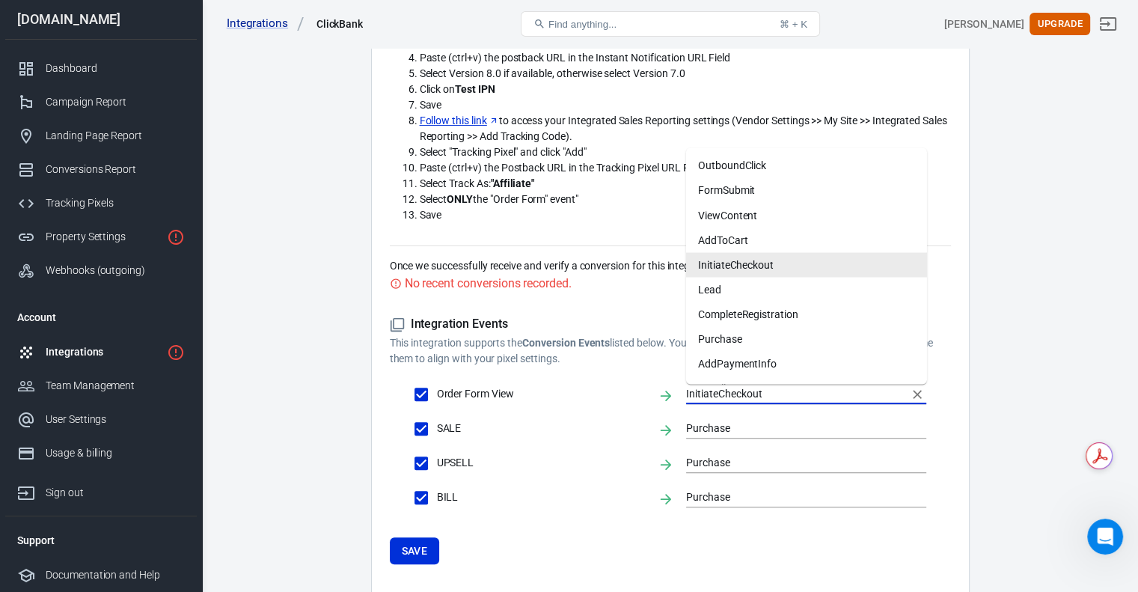
click at [739, 388] on input "InitiateCheckout" at bounding box center [795, 394] width 218 height 19
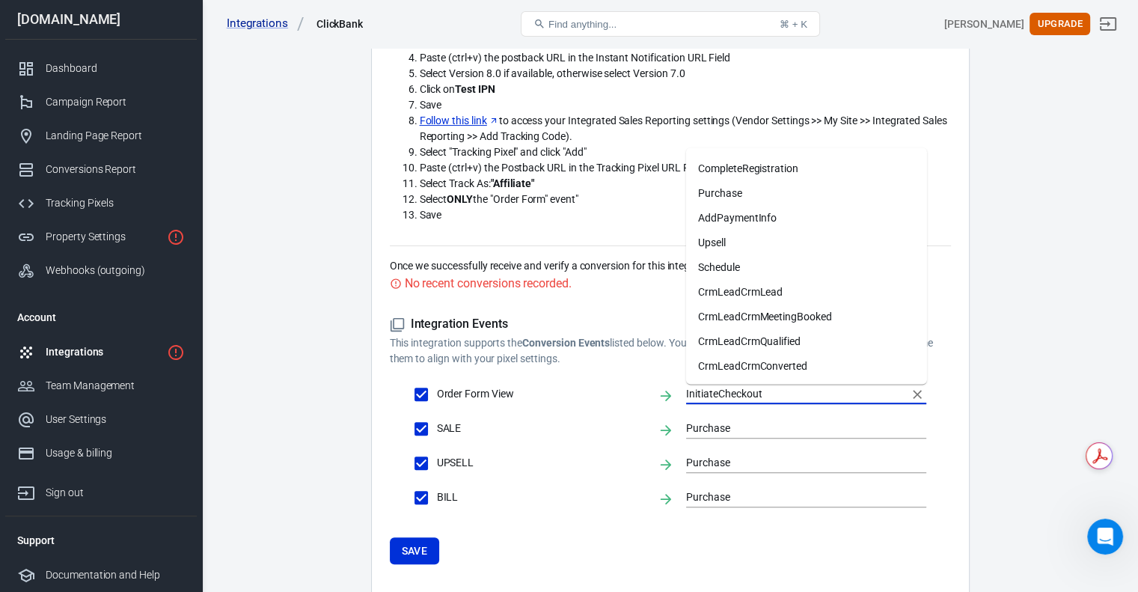
scroll to position [0, 0]
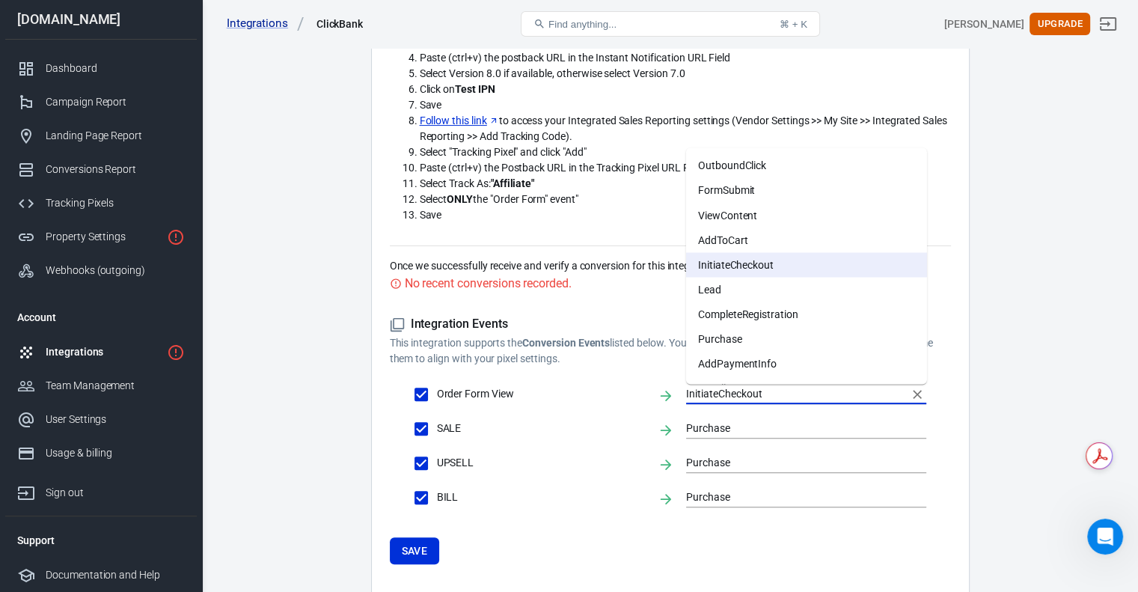
click at [530, 394] on span "Order Form View" at bounding box center [541, 394] width 209 height 16
click at [437, 394] on input "Order Form View" at bounding box center [421, 394] width 31 height 31
checkbox input "false"
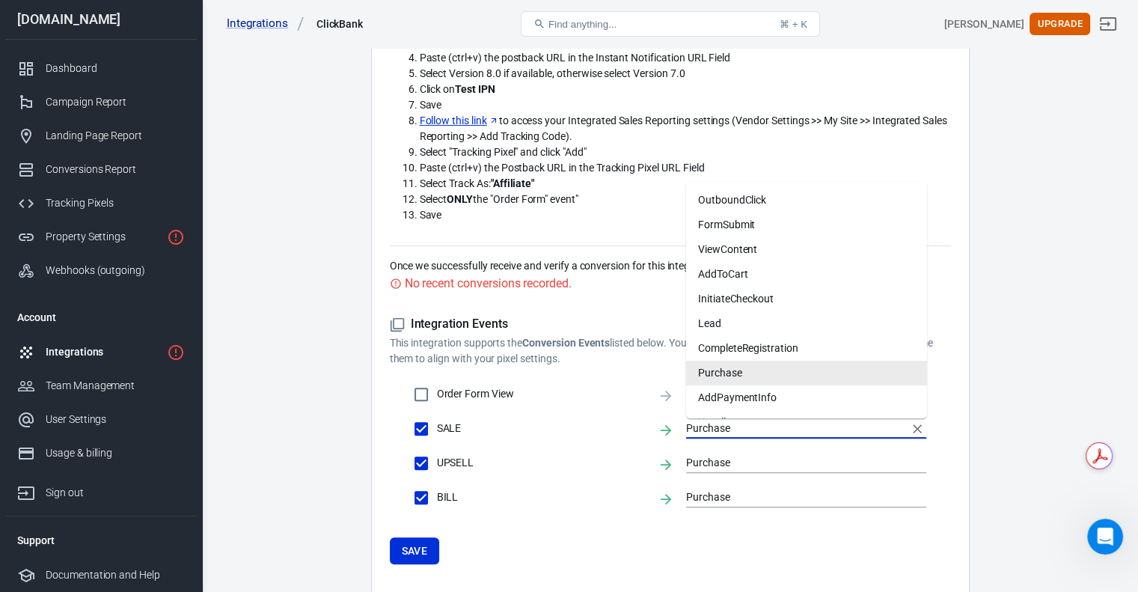
click at [705, 429] on input "Purchase" at bounding box center [795, 428] width 218 height 19
click at [415, 391] on input "Order Form View" at bounding box center [421, 394] width 31 height 31
checkbox input "true"
type input "InitiateCheckout"
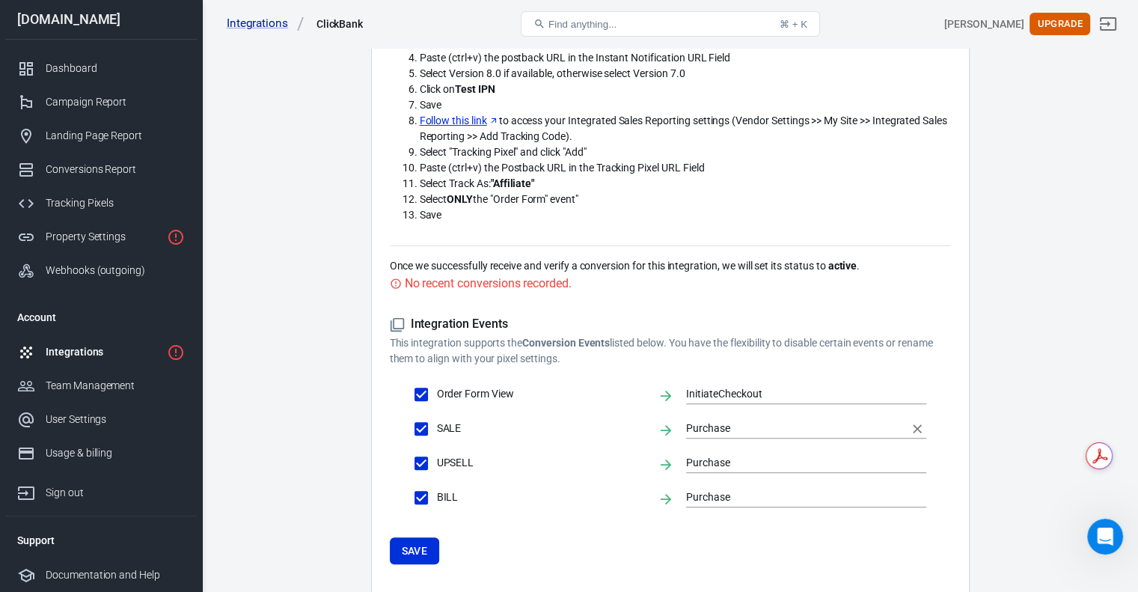
click at [694, 429] on input "Purchase" at bounding box center [795, 428] width 218 height 19
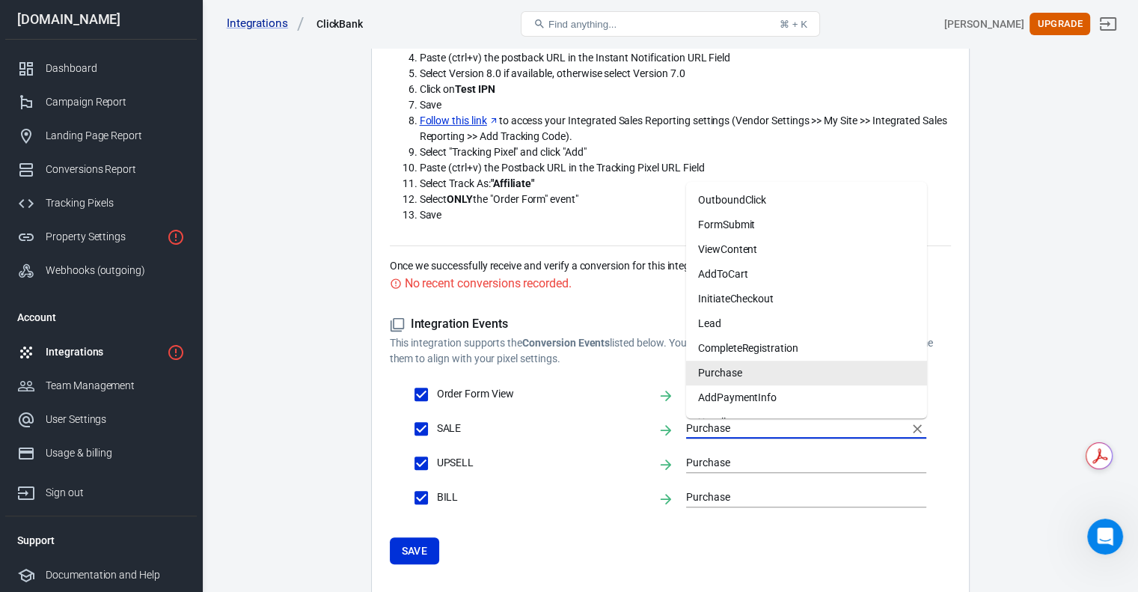
click at [622, 429] on span "SALE" at bounding box center [541, 428] width 209 height 16
click at [437, 429] on input "SALE" at bounding box center [421, 428] width 31 height 31
checkbox input "false"
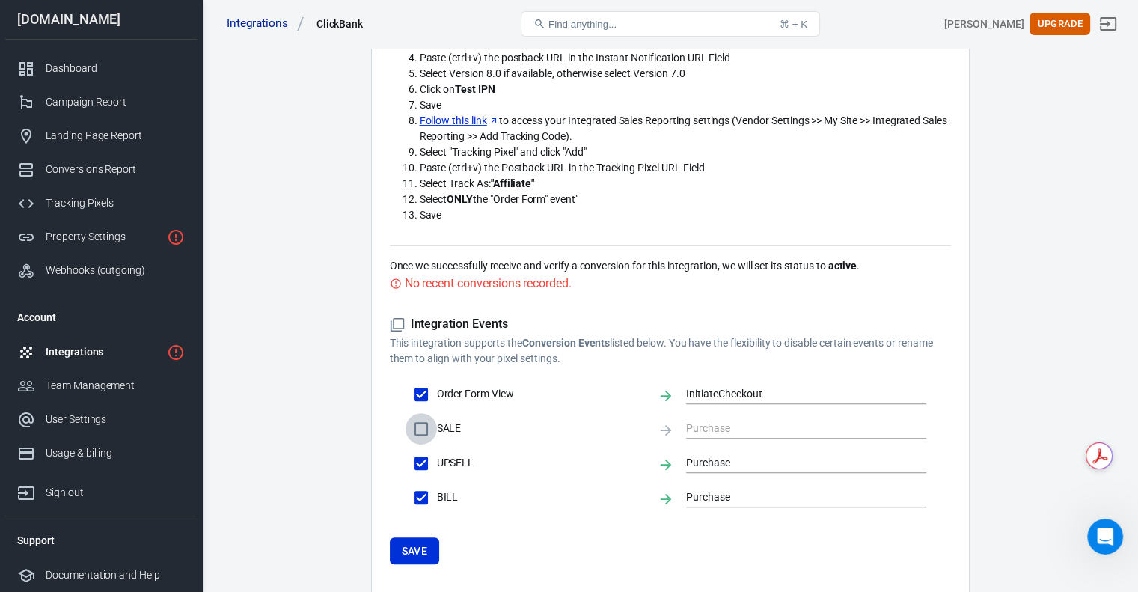
click at [420, 428] on input "SALE" at bounding box center [421, 428] width 31 height 31
checkbox input "true"
type input "Purchase"
click at [697, 465] on input "Purchase" at bounding box center [795, 462] width 218 height 19
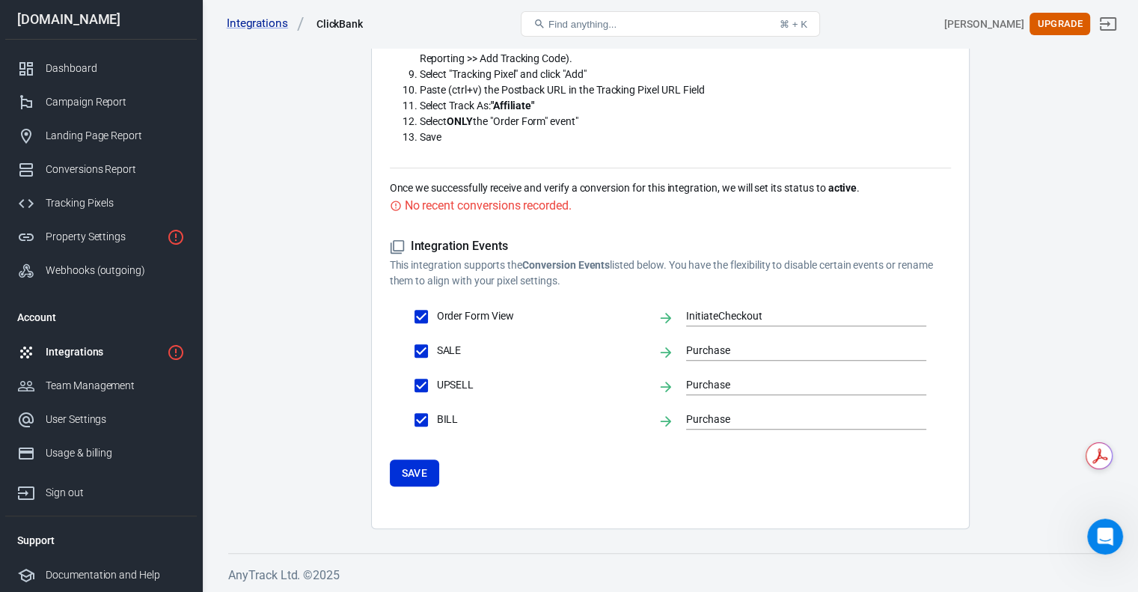
click at [329, 435] on main "Integration Events Log Settings ClickBank Integration AnyTrack and ClickBank ar…" at bounding box center [670, 57] width 884 height 943
click at [402, 470] on button "Save" at bounding box center [415, 473] width 50 height 28
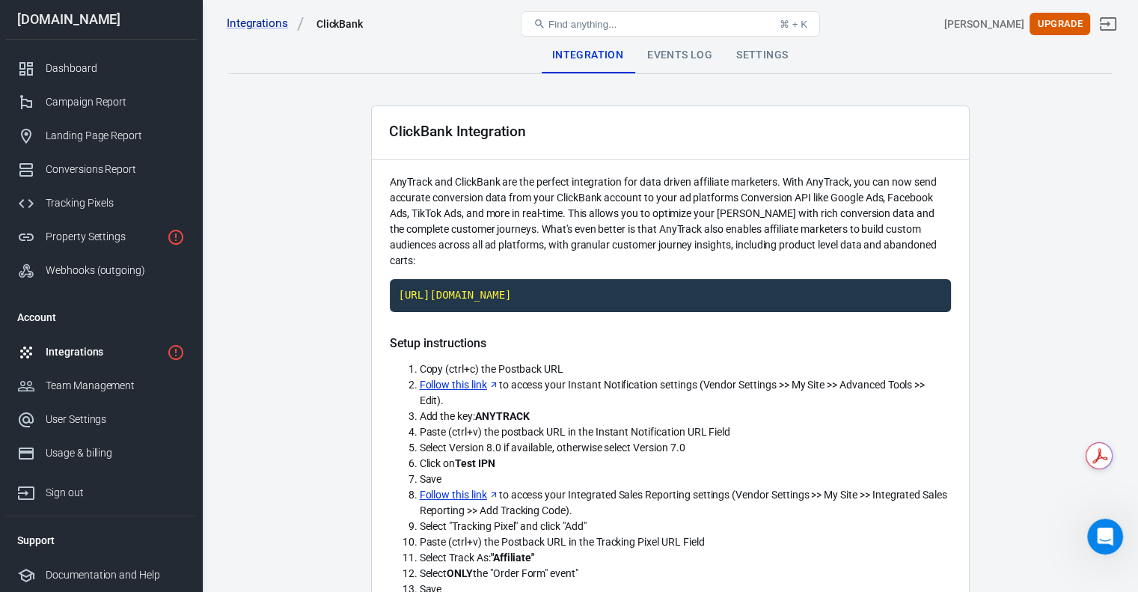
click at [662, 56] on div "Events Log" at bounding box center [679, 55] width 89 height 36
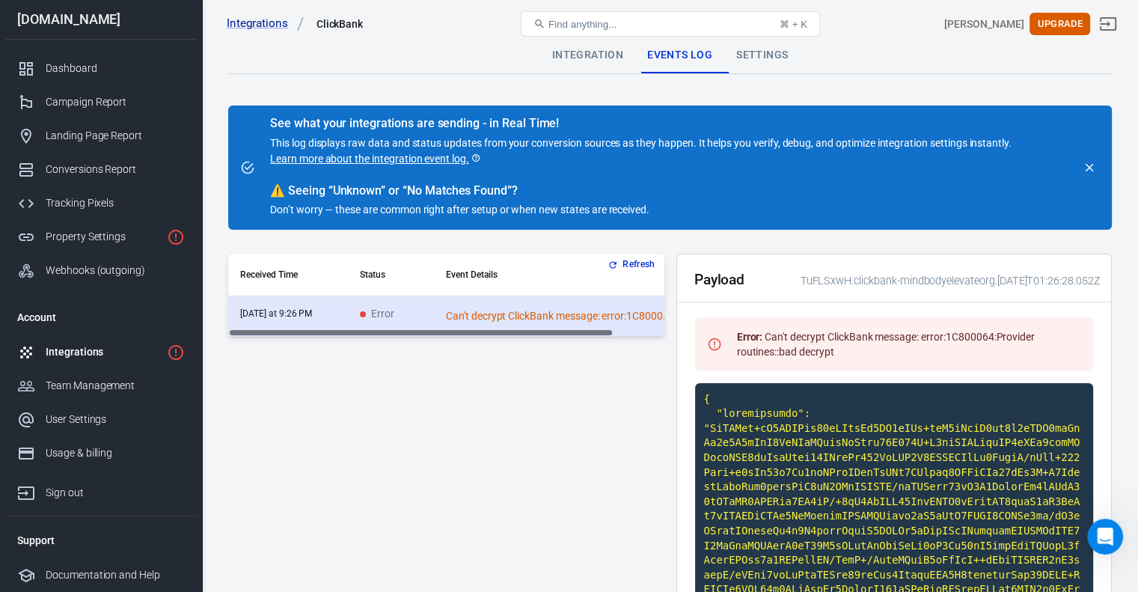
drag, startPoint x: 514, startPoint y: 331, endPoint x: 343, endPoint y: 299, distance: 174.5
click at [362, 328] on div "Received Time Status Event Details today at 9:26 PM Error Can't decrypt ClickBa…" at bounding box center [446, 295] width 436 height 83
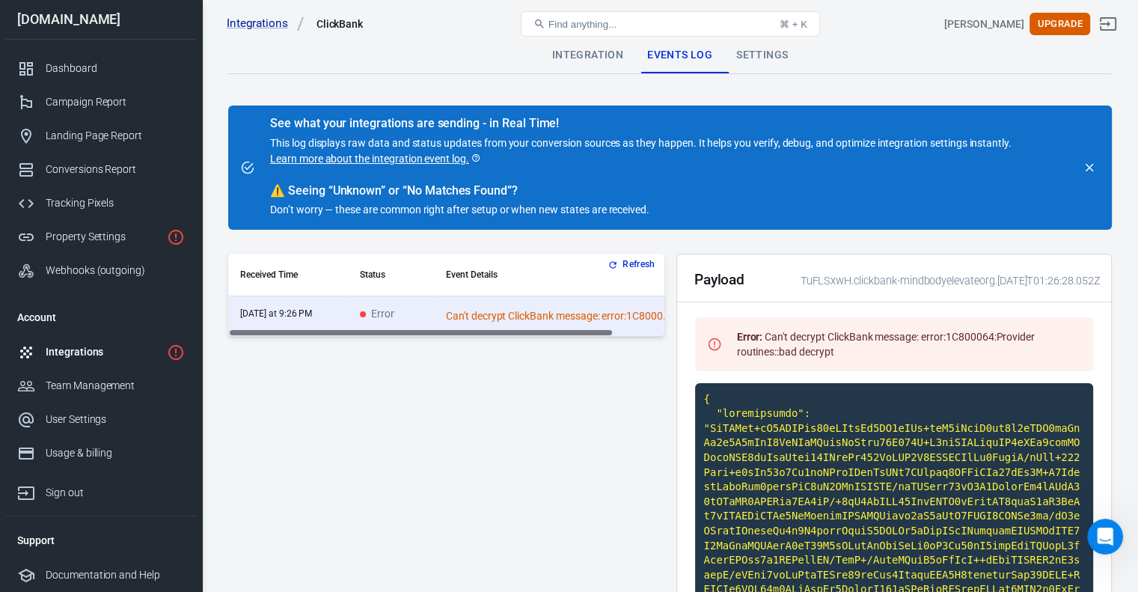
click at [739, 58] on div "Settings" at bounding box center [762, 55] width 76 height 36
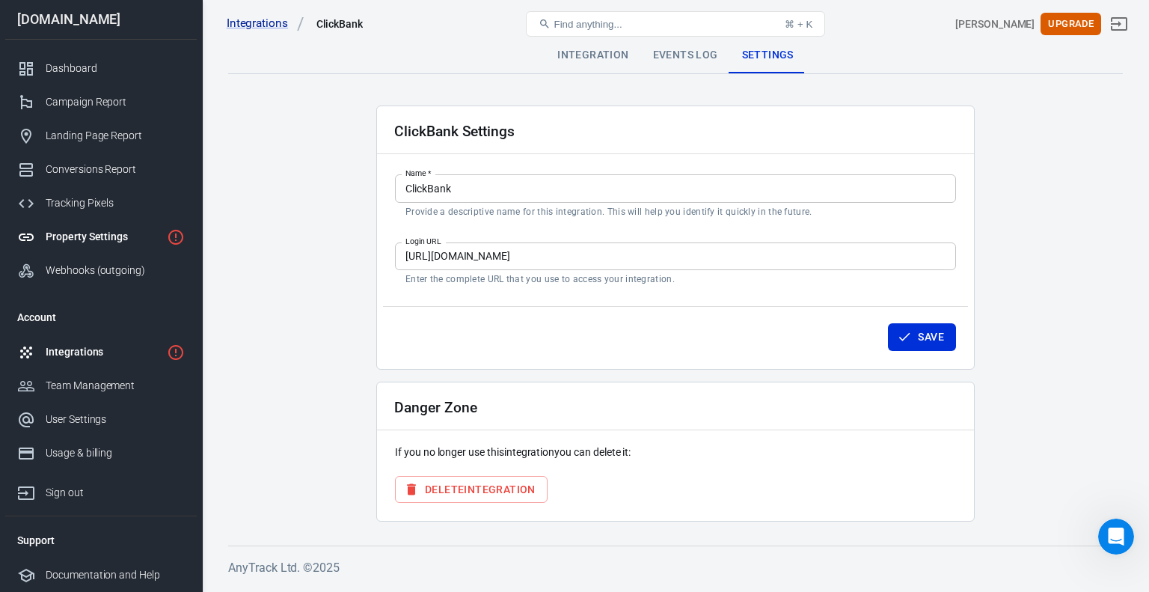
click at [70, 233] on div "Property Settings" at bounding box center [103, 237] width 115 height 16
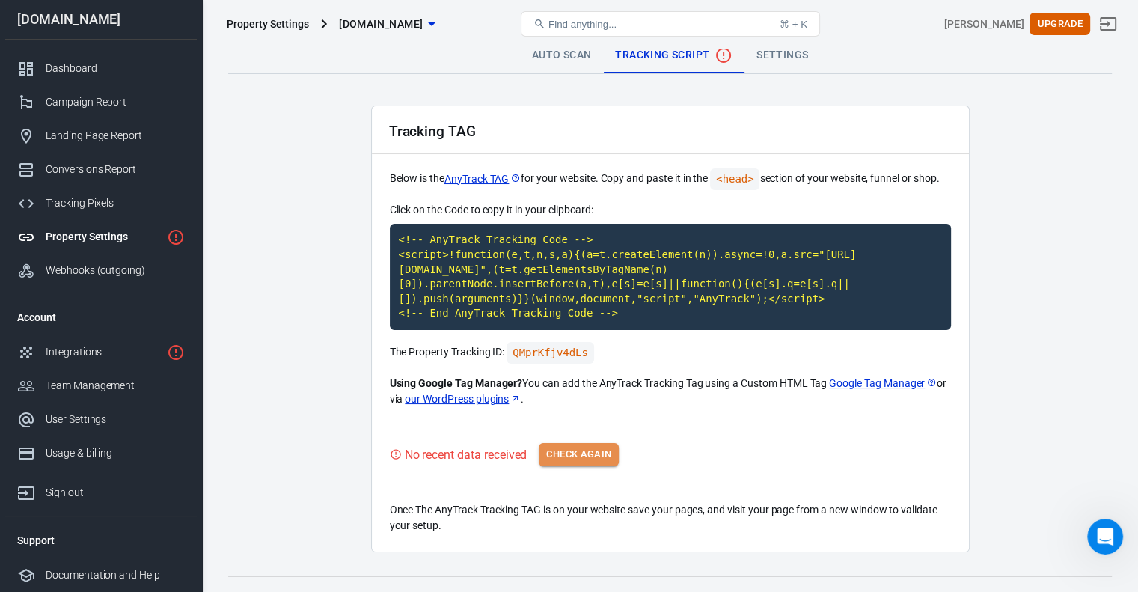
click at [584, 456] on button "Check Again" at bounding box center [579, 454] width 80 height 23
click at [572, 456] on button "Check Again" at bounding box center [579, 454] width 80 height 23
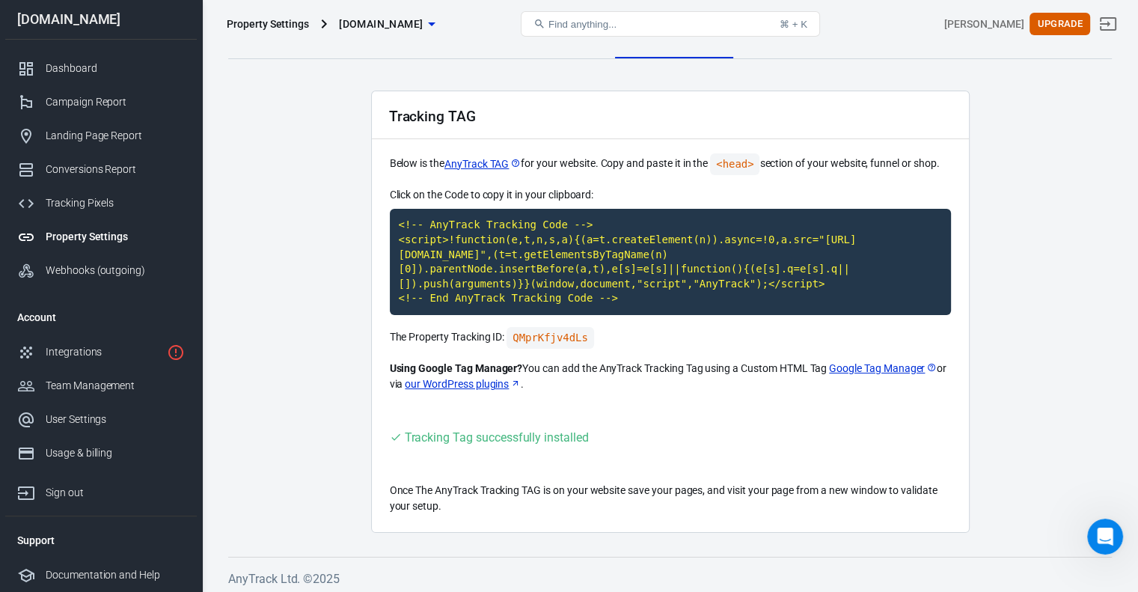
scroll to position [19, 0]
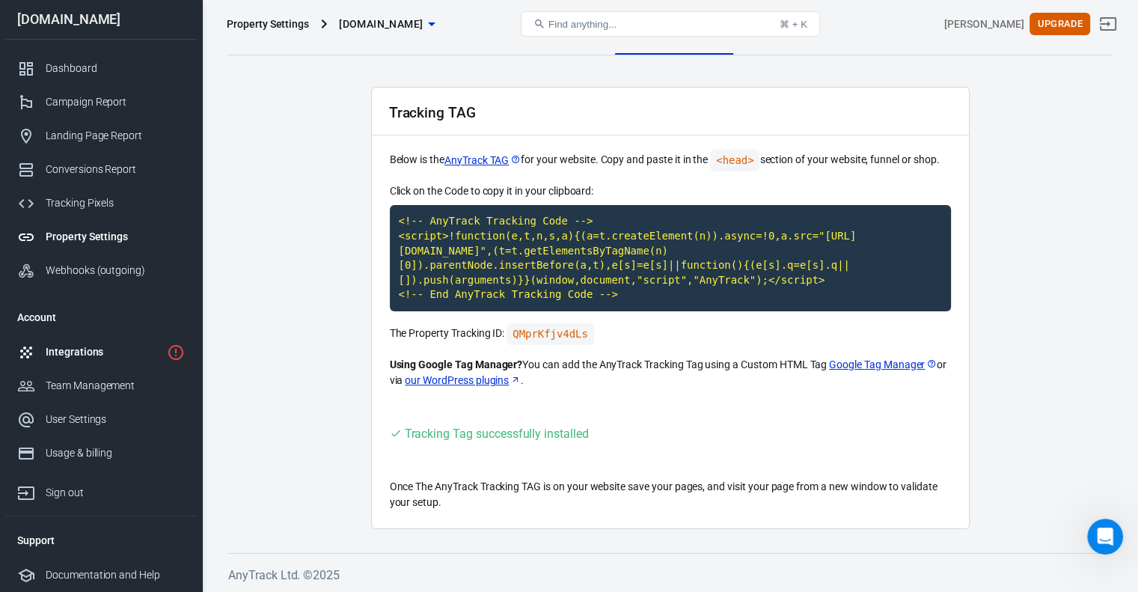
click at [108, 356] on div "Integrations" at bounding box center [103, 352] width 115 height 16
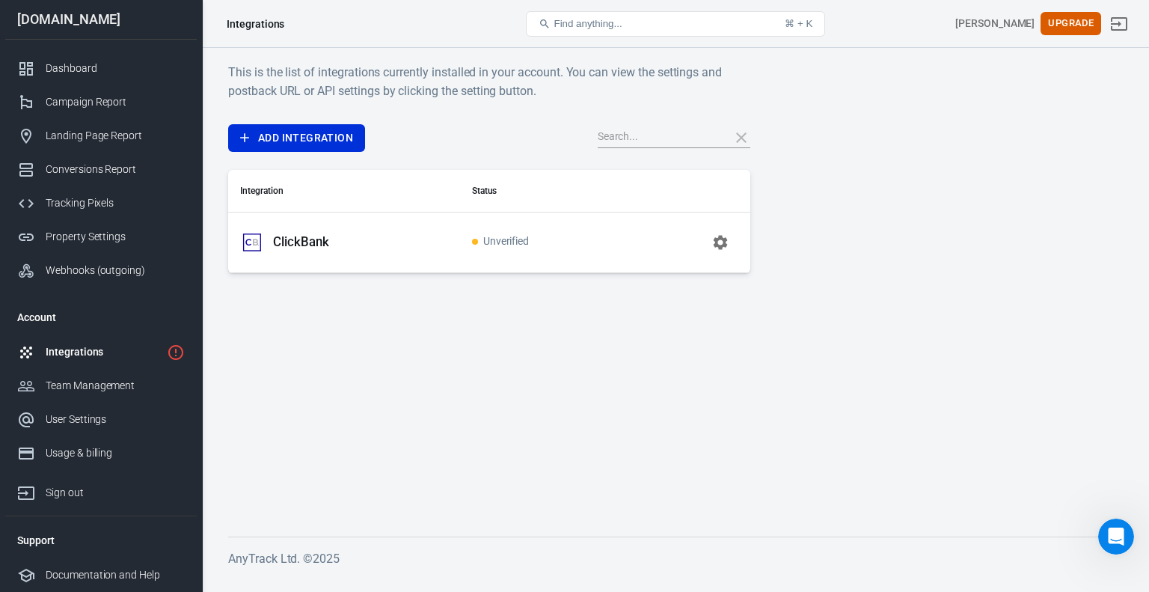
click at [305, 244] on p "ClickBank" at bounding box center [301, 242] width 56 height 16
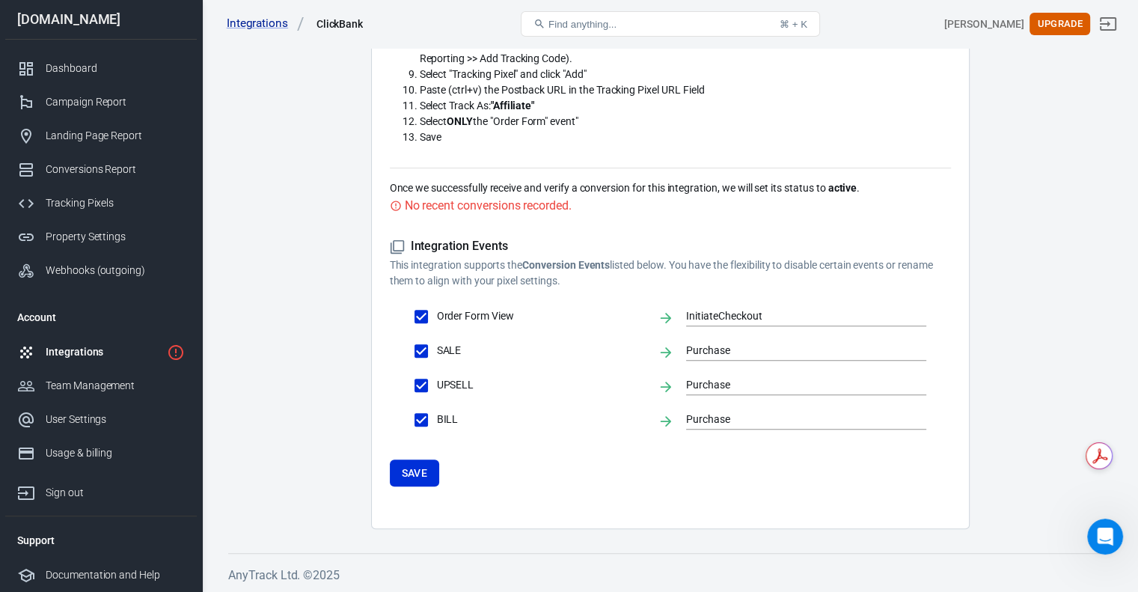
scroll to position [3, 0]
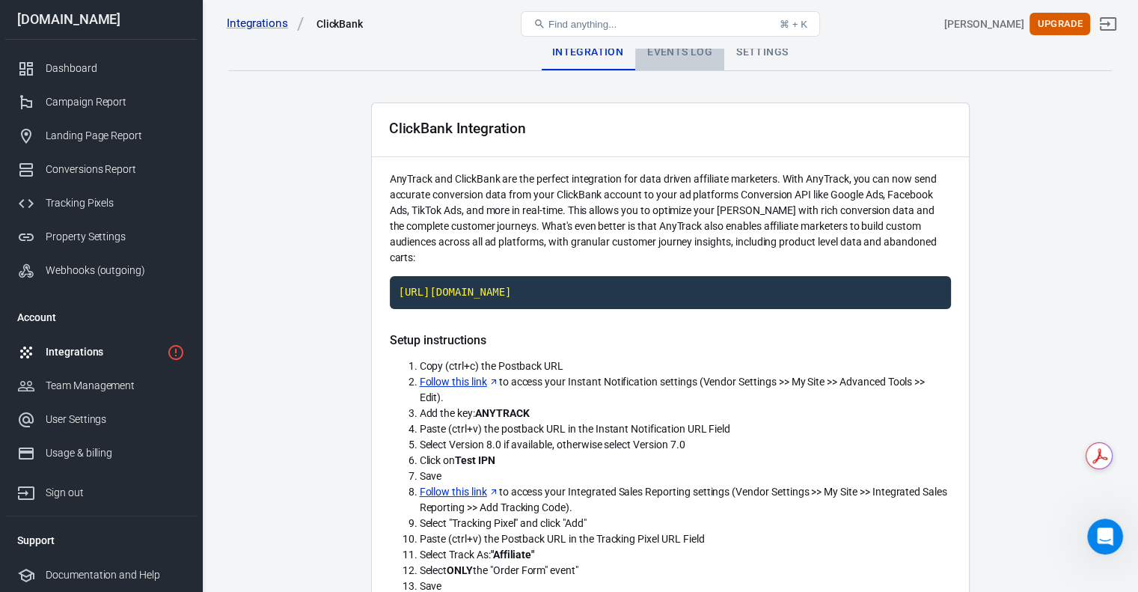
click at [682, 59] on div "Events Log" at bounding box center [679, 52] width 89 height 36
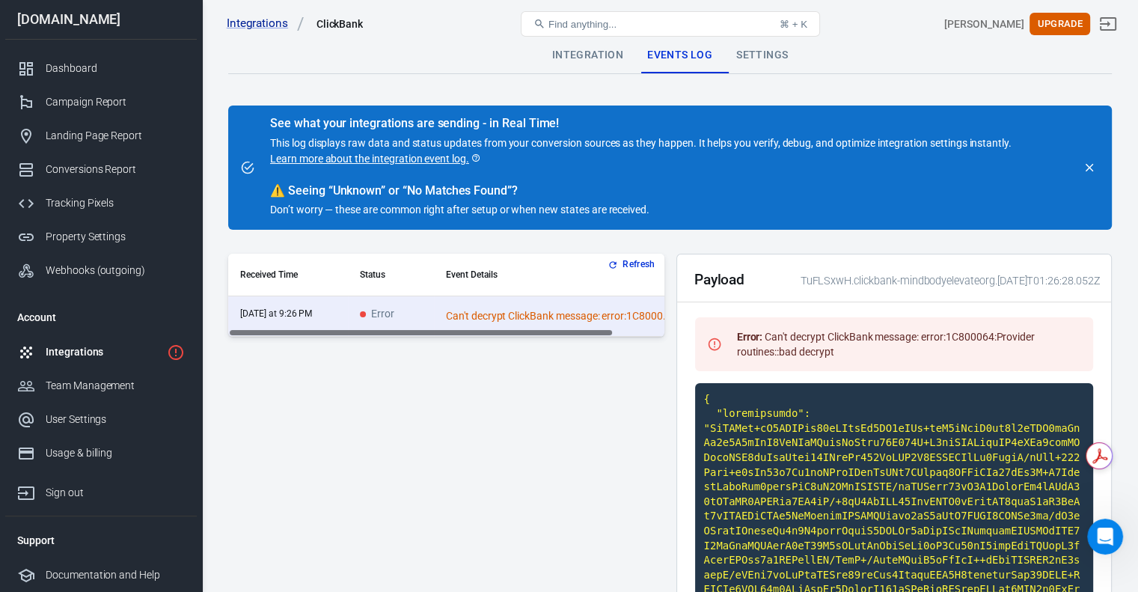
click at [761, 58] on div "Settings" at bounding box center [762, 55] width 76 height 36
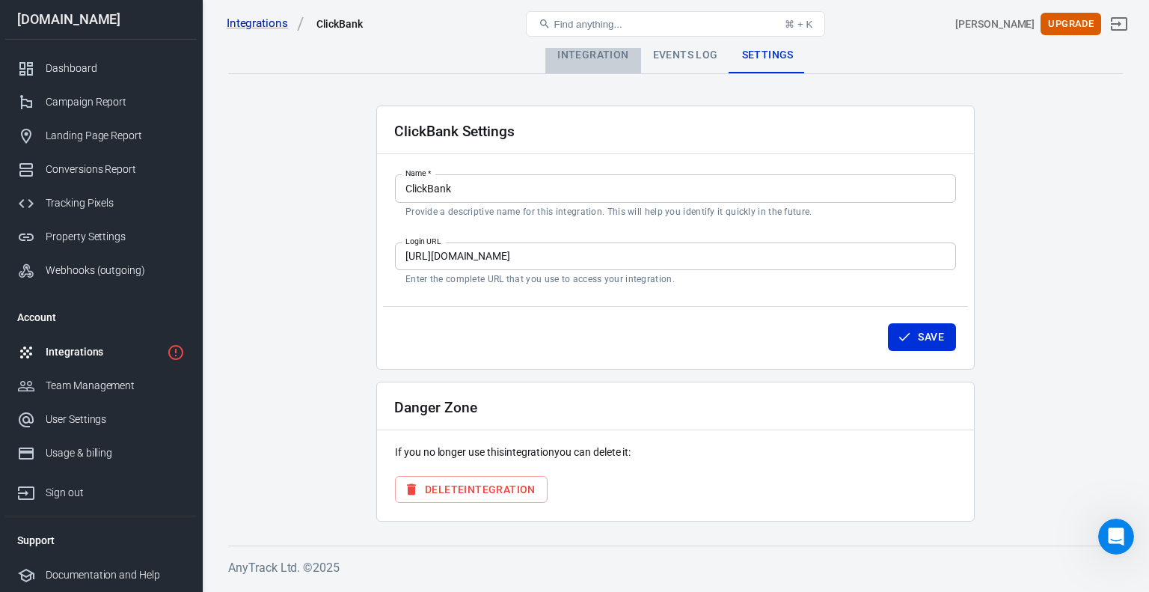
click at [579, 59] on div "Integration" at bounding box center [592, 55] width 95 height 36
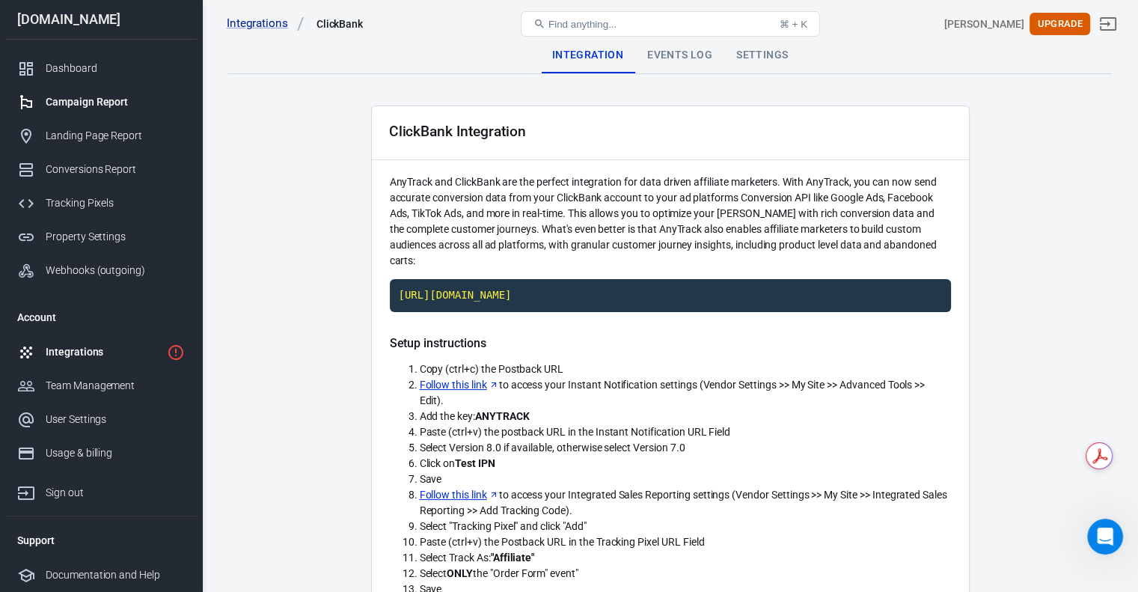
click at [73, 98] on div "Campaign Report" at bounding box center [115, 102] width 139 height 16
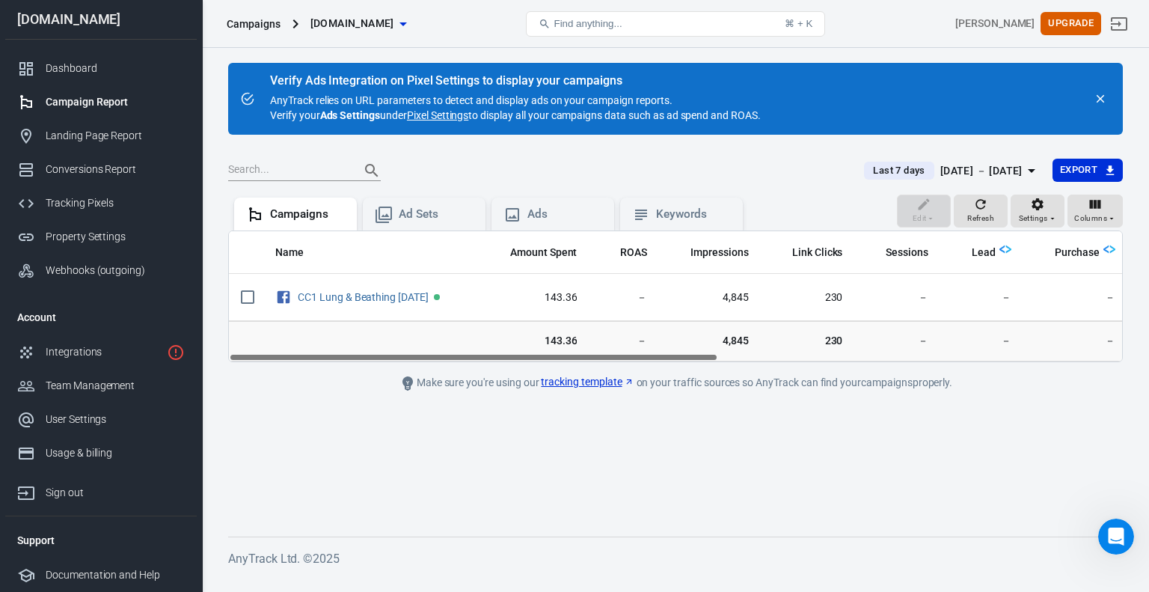
click at [593, 382] on link "tracking template" at bounding box center [587, 382] width 93 height 16
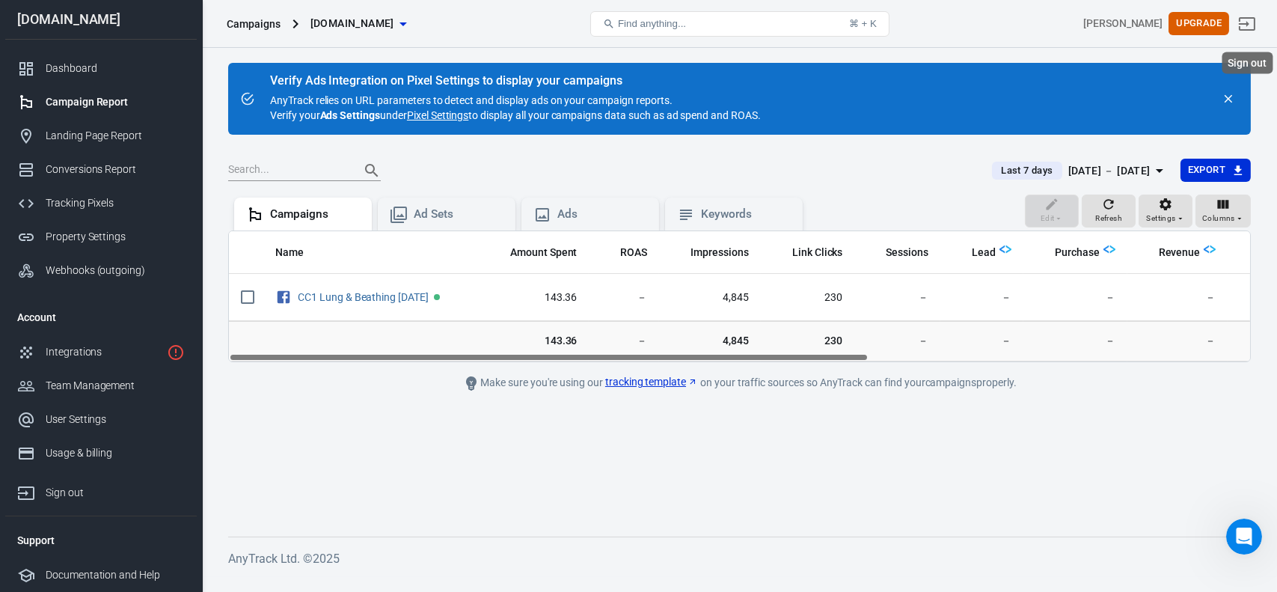
click at [1251, 28] on icon "Sign out" at bounding box center [1247, 24] width 18 height 18
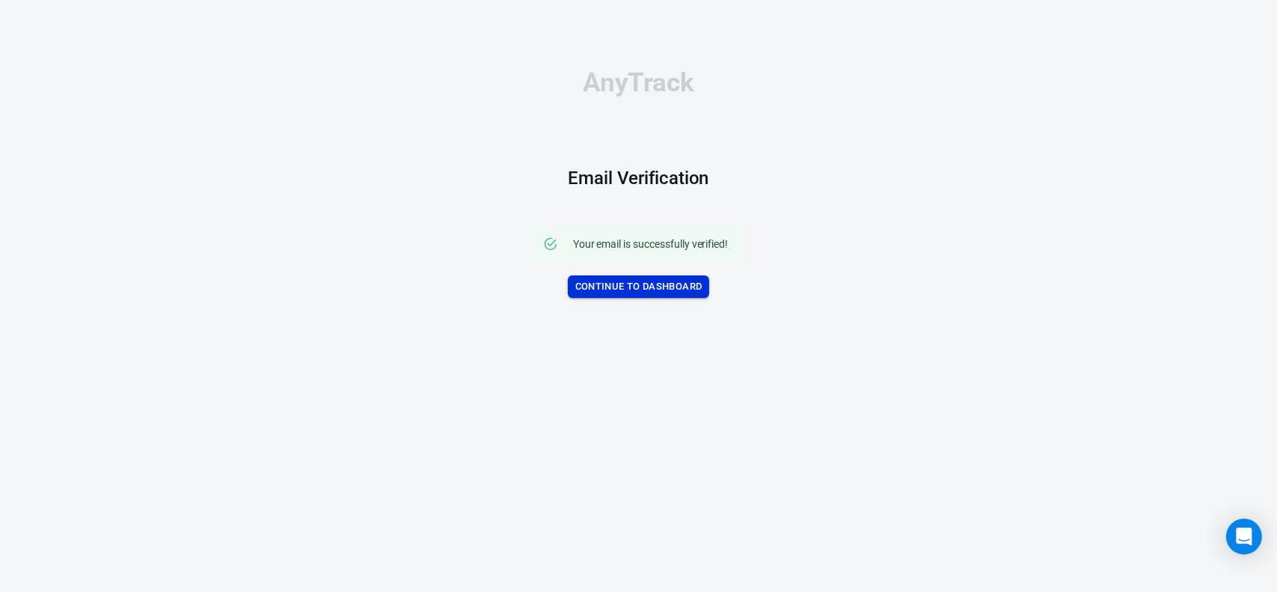
click at [605, 288] on link "Continue to Dashboard" at bounding box center [639, 286] width 142 height 23
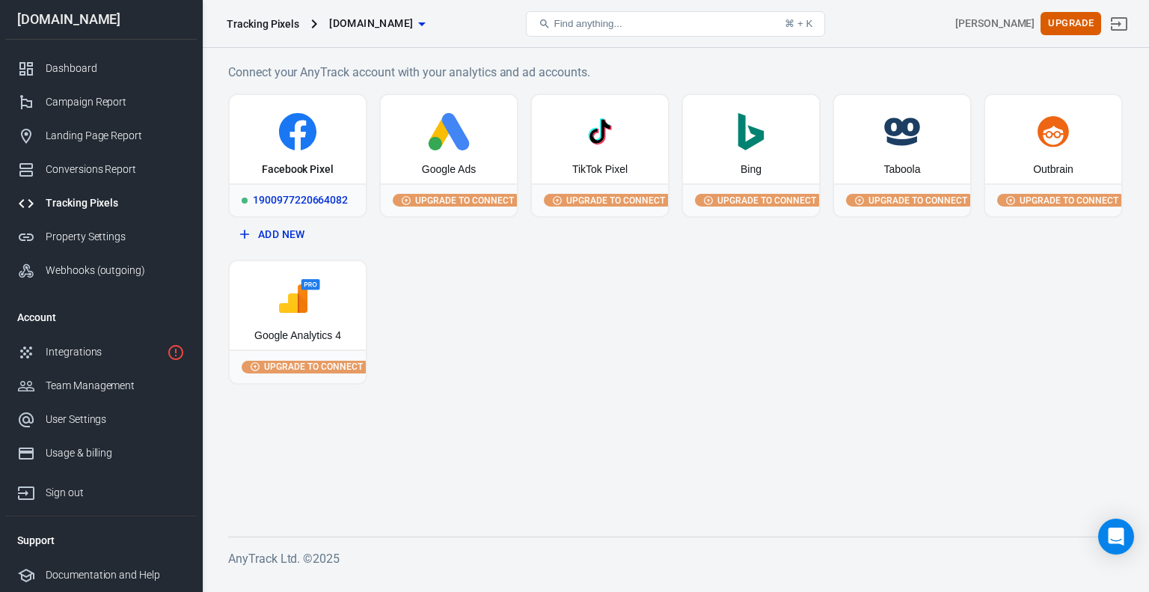
click at [293, 165] on div "Facebook Pixel" at bounding box center [298, 169] width 72 height 15
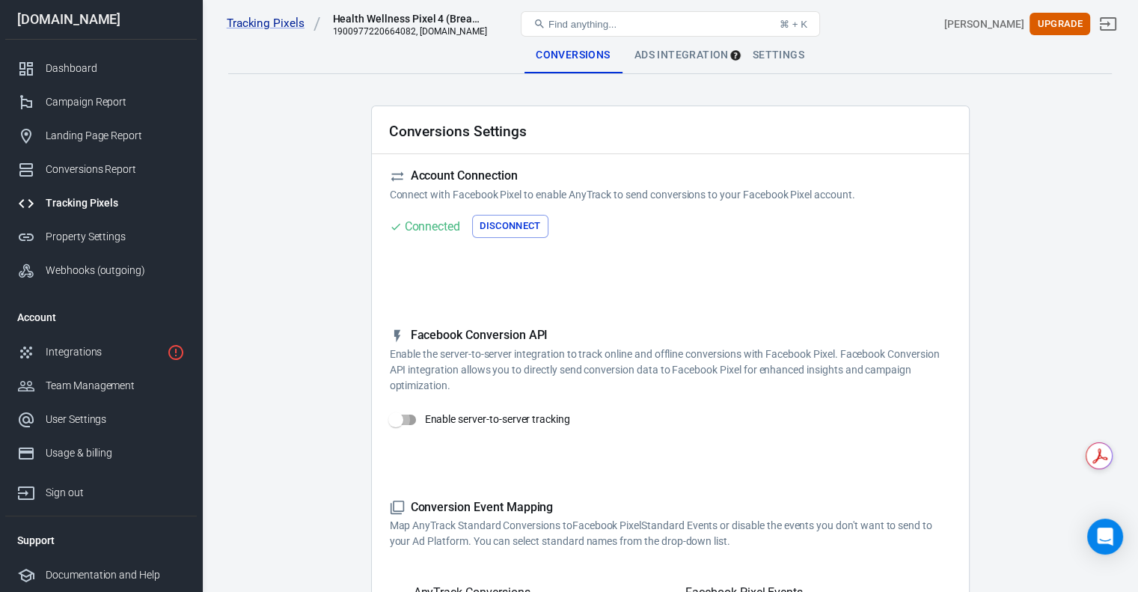
click at [403, 420] on input "Enable server-to-server tracking" at bounding box center [395, 420] width 85 height 28
checkbox input "false"
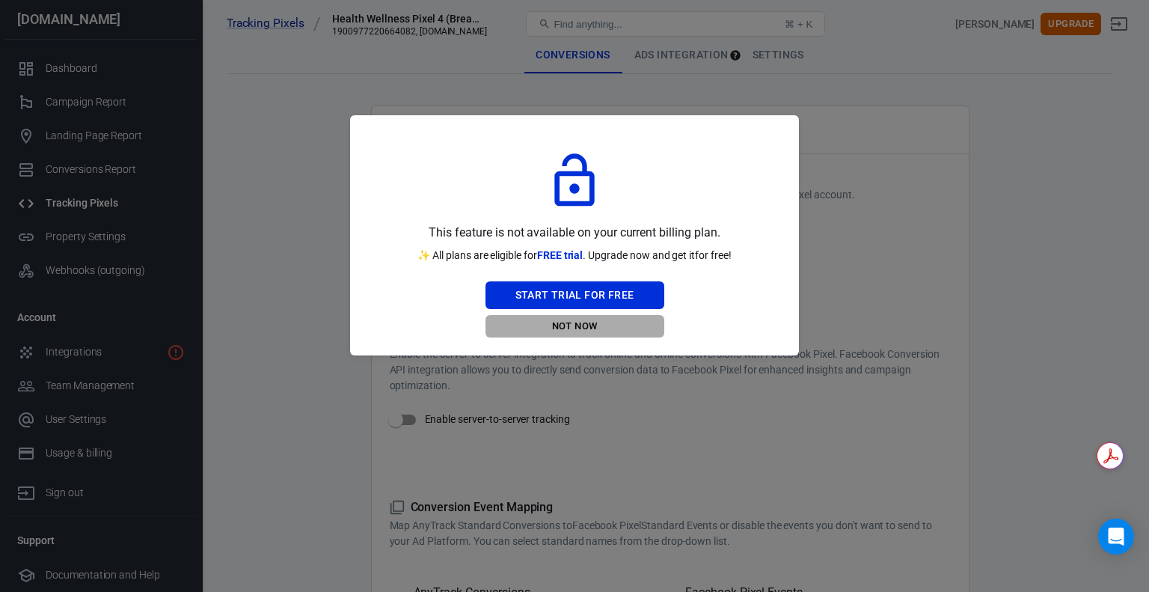
click at [575, 323] on button "Not Now" at bounding box center [575, 326] width 179 height 23
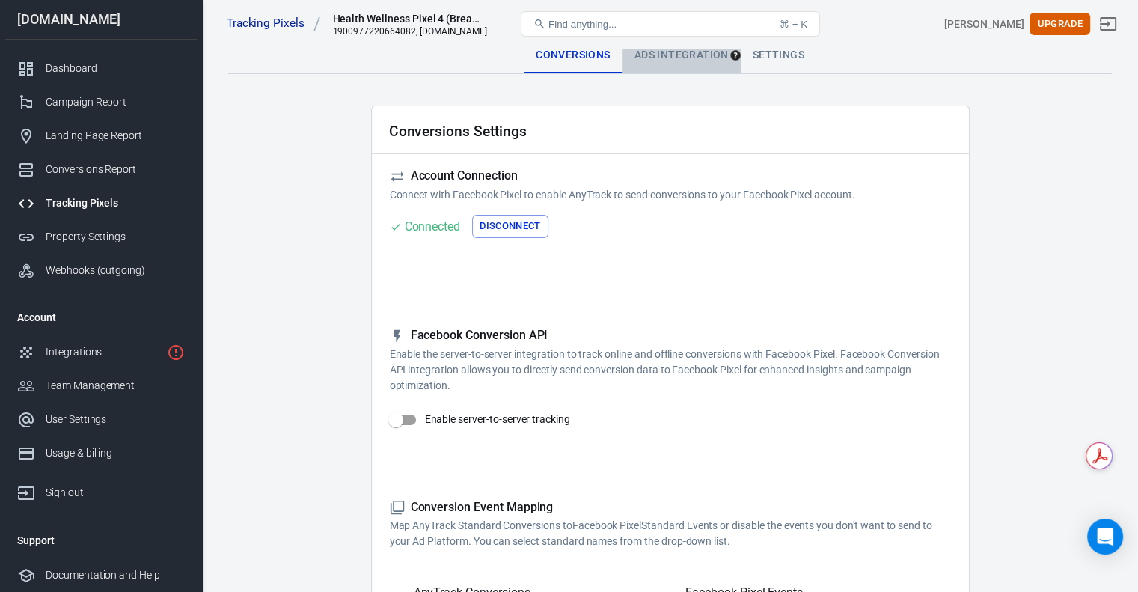
click at [652, 58] on div "Ads Integration" at bounding box center [681, 55] width 118 height 36
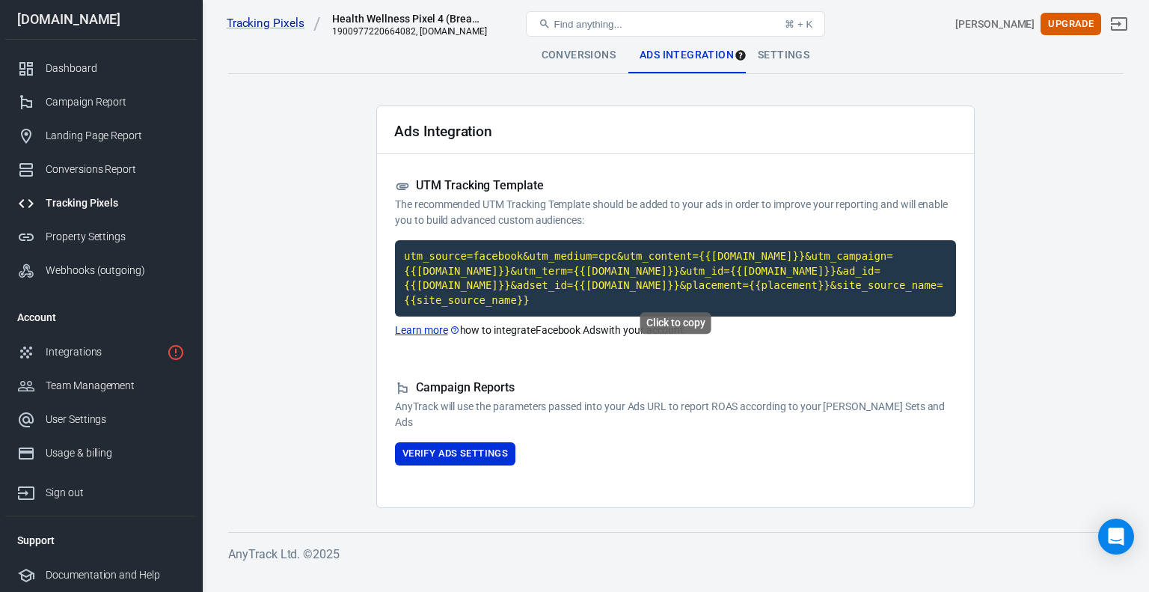
click at [666, 272] on code "utm_source=facebook&utm_medium=cpc&utm_content={{adset.name}}&utm_campaign={{ca…" at bounding box center [675, 278] width 561 height 76
click at [778, 56] on div "Settings" at bounding box center [784, 55] width 76 height 36
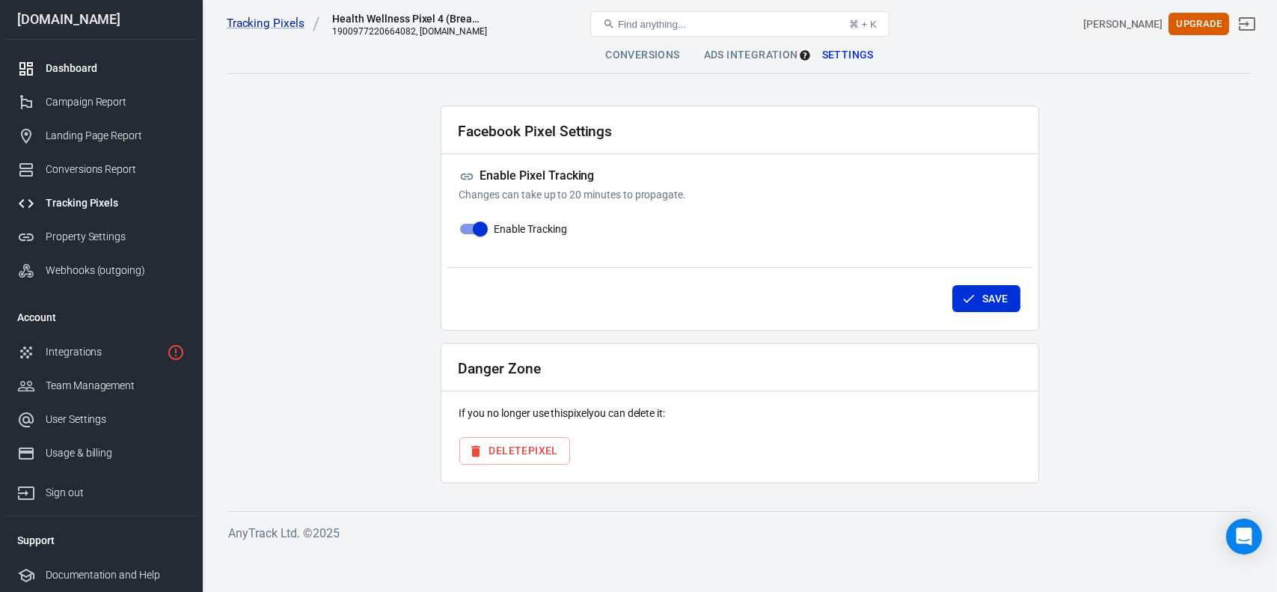
click at [51, 68] on div "Dashboard" at bounding box center [115, 69] width 139 height 16
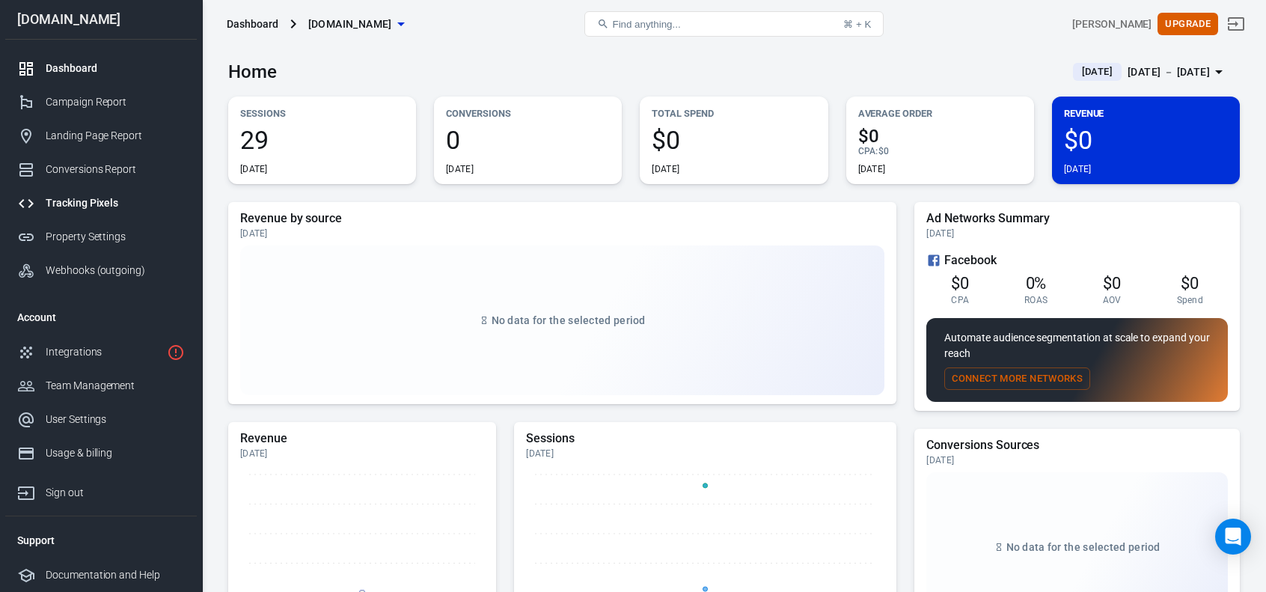
click at [65, 202] on div "Tracking Pixels" at bounding box center [115, 203] width 139 height 16
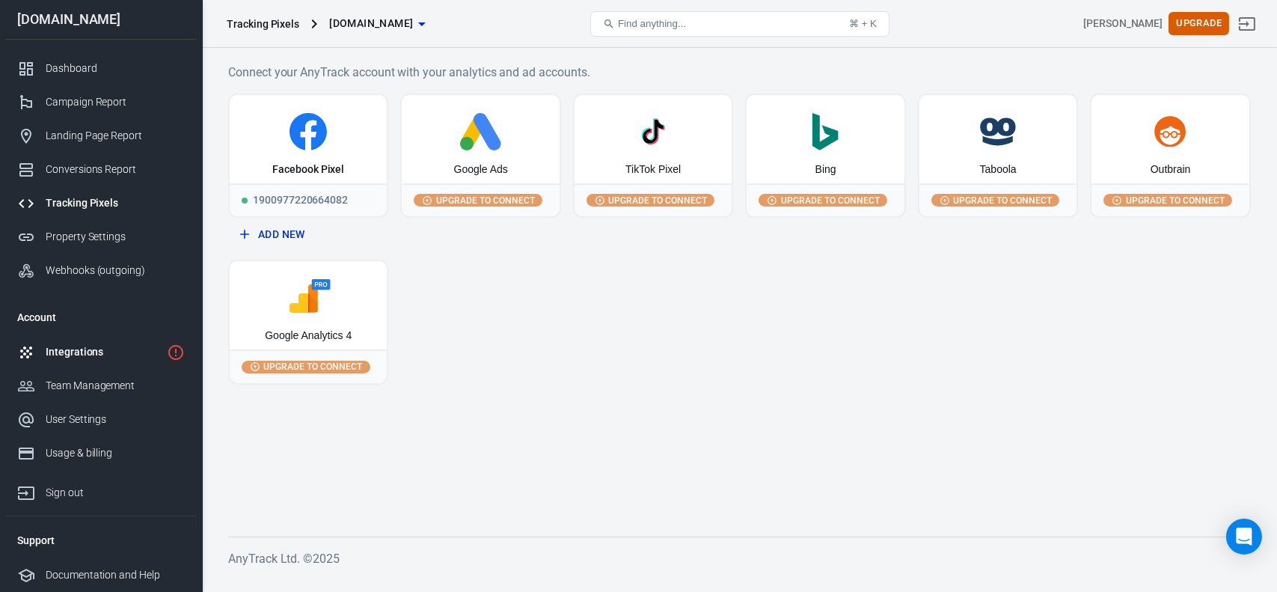
click at [59, 354] on div "Integrations" at bounding box center [103, 352] width 115 height 16
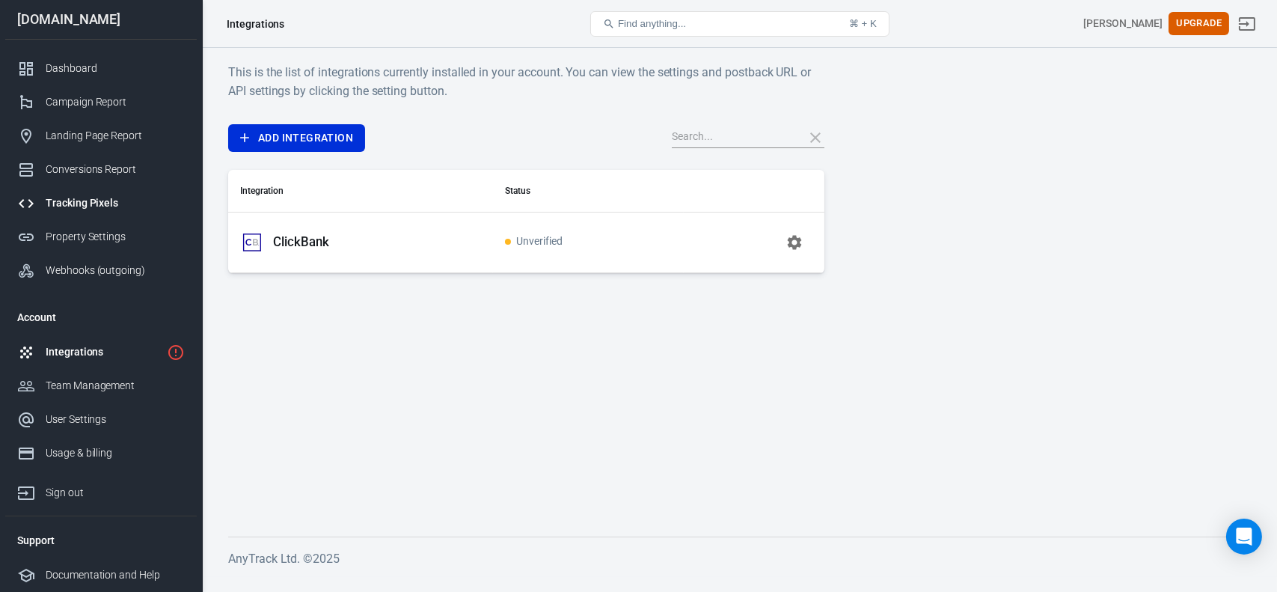
click at [81, 209] on div "Tracking Pixels" at bounding box center [115, 203] width 139 height 16
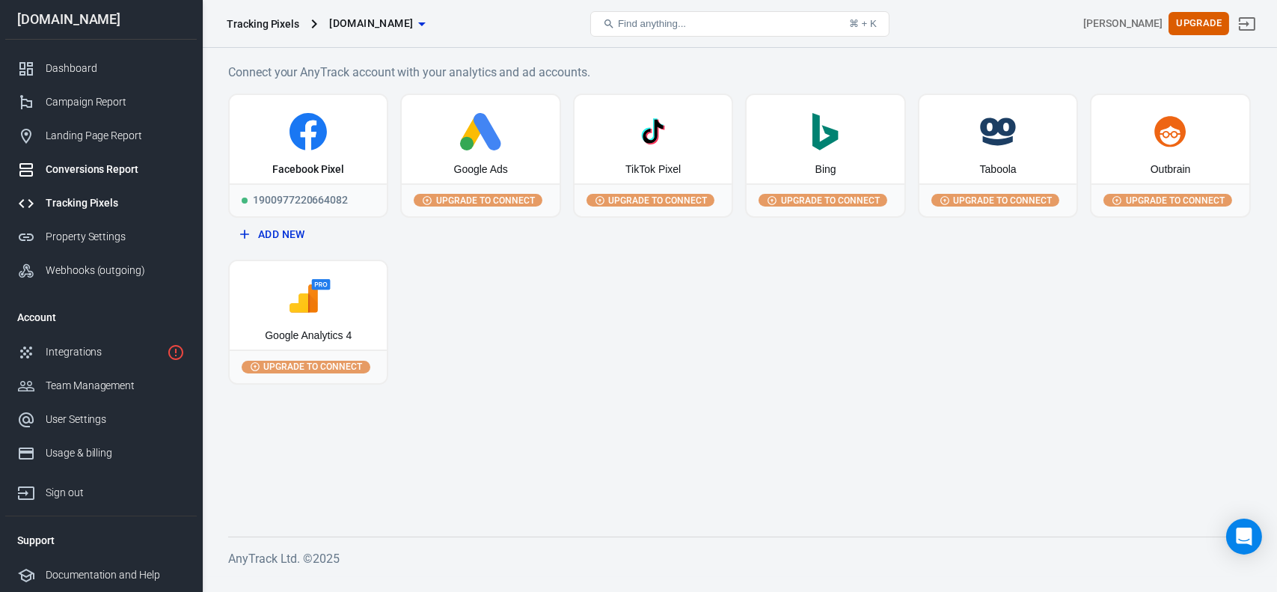
click at [75, 174] on div "Conversions Report" at bounding box center [115, 170] width 139 height 16
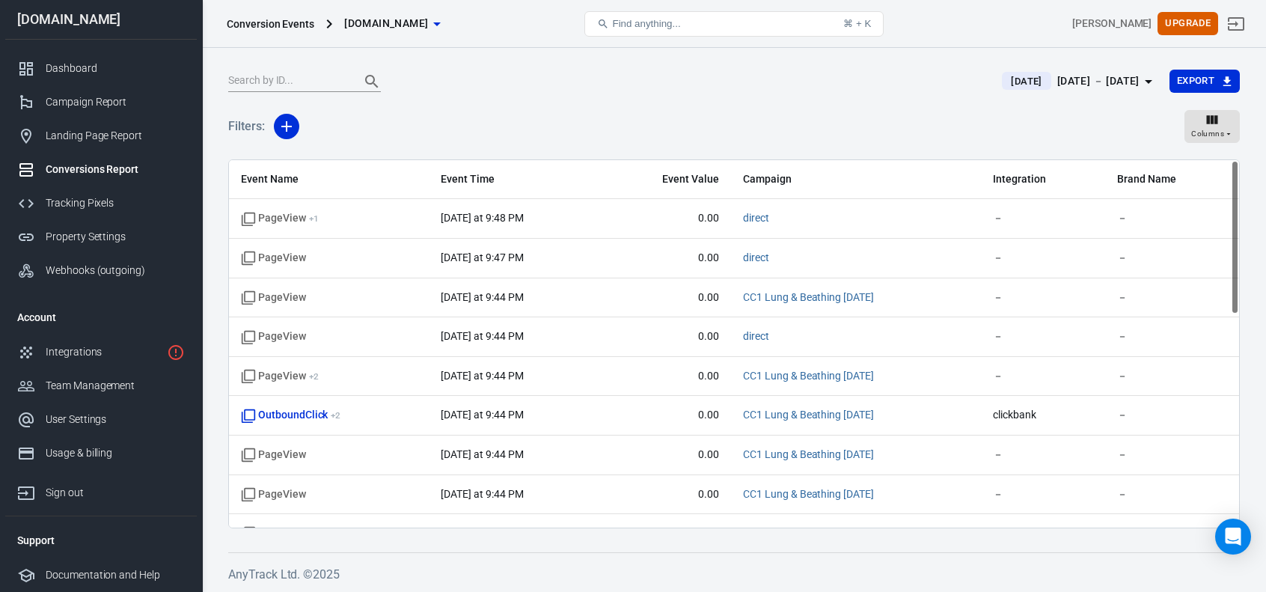
drag, startPoint x: 1234, startPoint y: 415, endPoint x: 1228, endPoint y: 185, distance: 230.5
click at [1148, 185] on div "Event Name Event Time Event Value Campaign Integration Brand Name PageView + 1 …" at bounding box center [734, 343] width 1012 height 369
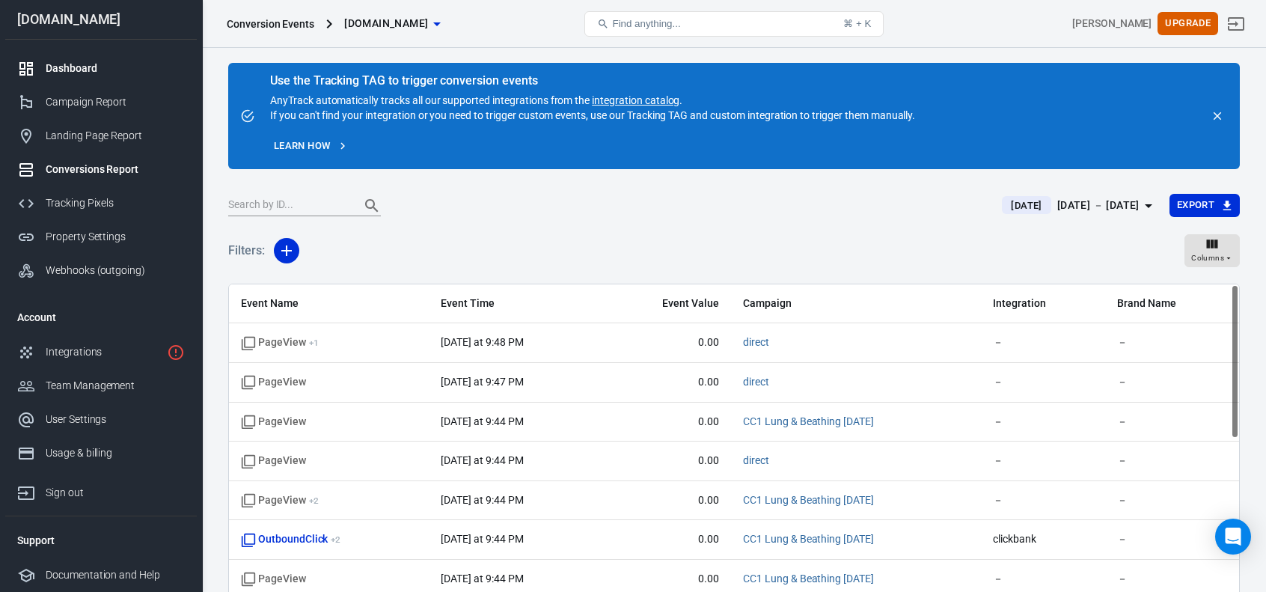
click at [48, 69] on div "Dashboard" at bounding box center [115, 69] width 139 height 16
